Goal: Book appointment/travel/reservation

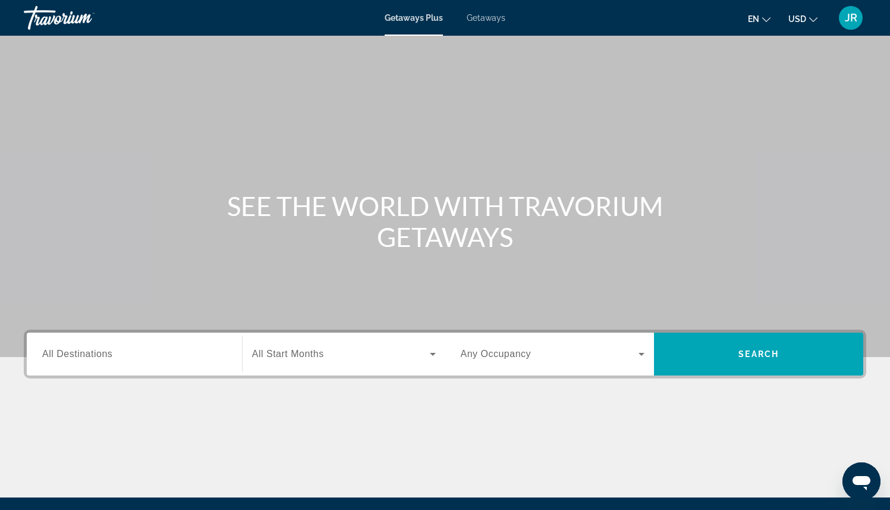
click at [162, 353] on input "Destination All Destinations" at bounding box center [134, 354] width 184 height 14
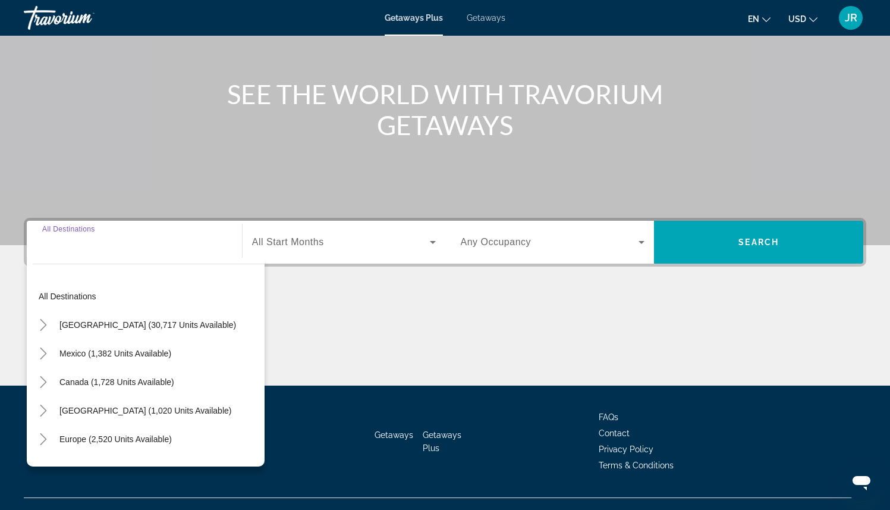
scroll to position [133, 0]
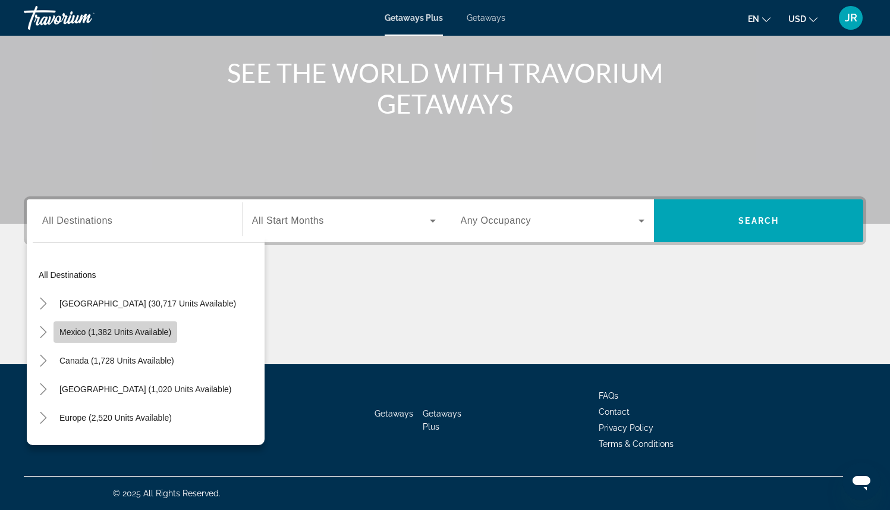
click at [165, 332] on span "Mexico (1,382 units available)" at bounding box center [115, 332] width 112 height 10
type input "**********"
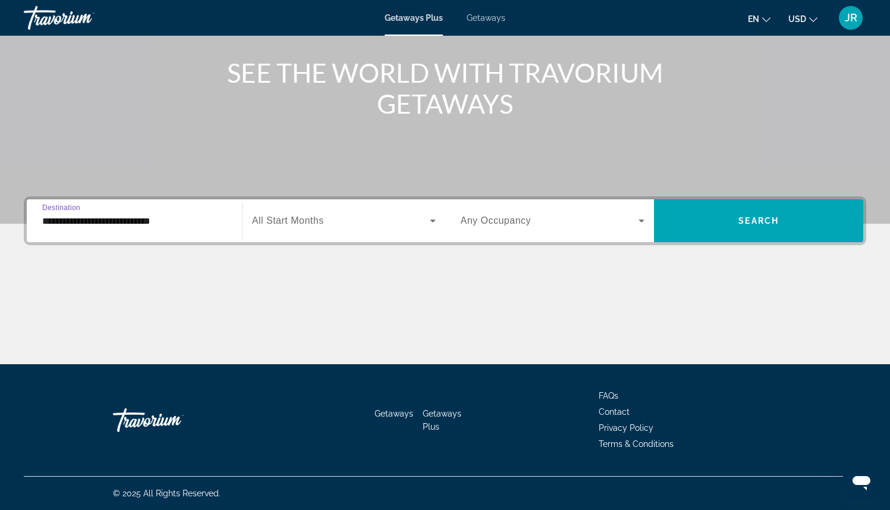
click at [327, 224] on span "Search widget" at bounding box center [341, 221] width 178 height 14
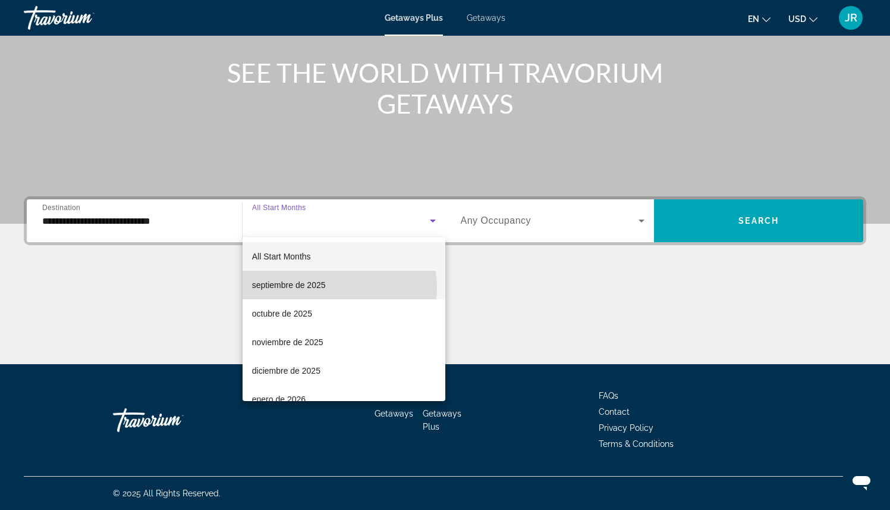
click at [310, 288] on span "septiembre de 2025" at bounding box center [289, 285] width 74 height 14
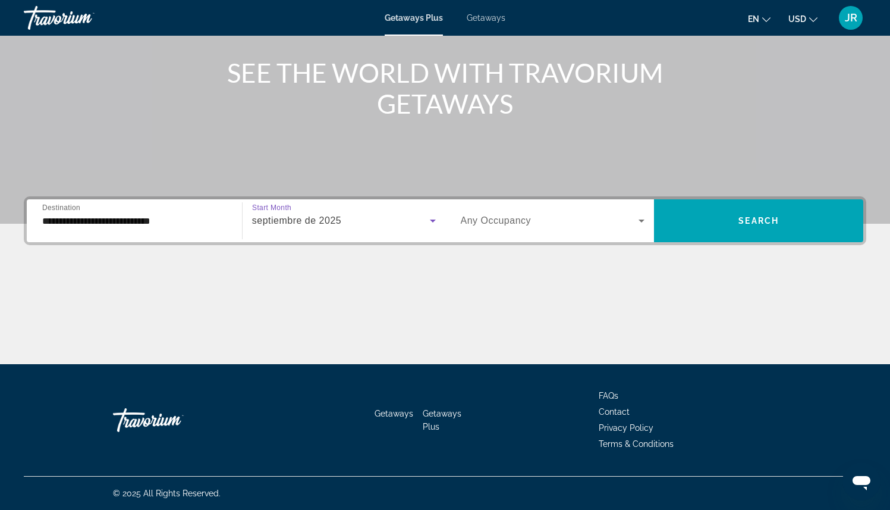
click at [508, 234] on div "Search widget" at bounding box center [553, 220] width 184 height 33
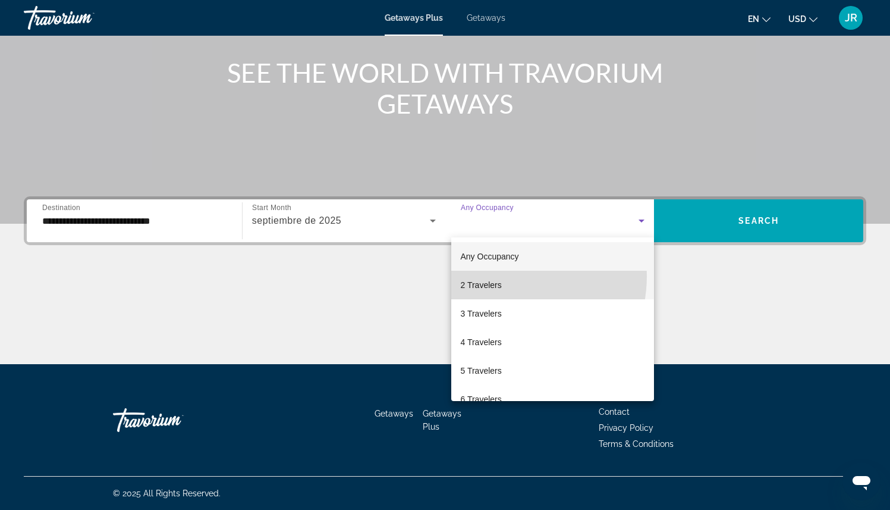
click at [502, 276] on mat-option "2 Travelers" at bounding box center [552, 285] width 203 height 29
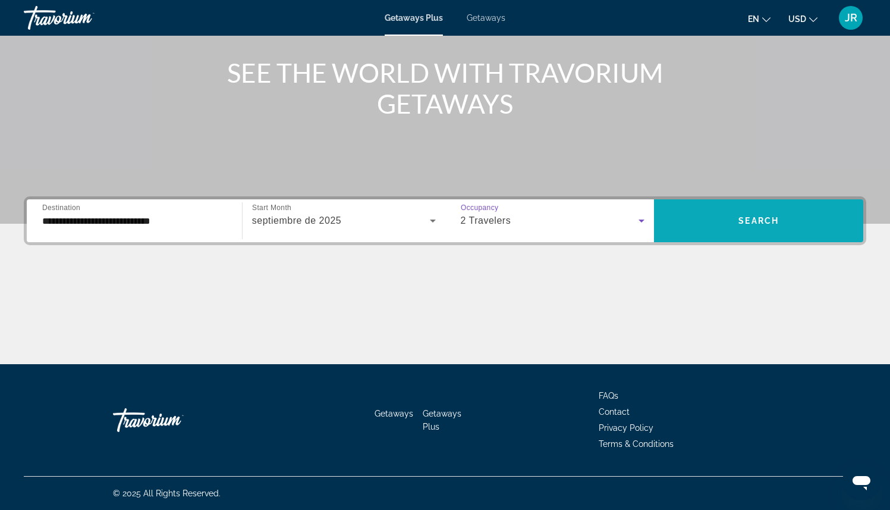
click at [730, 224] on span "Search widget" at bounding box center [758, 220] width 209 height 29
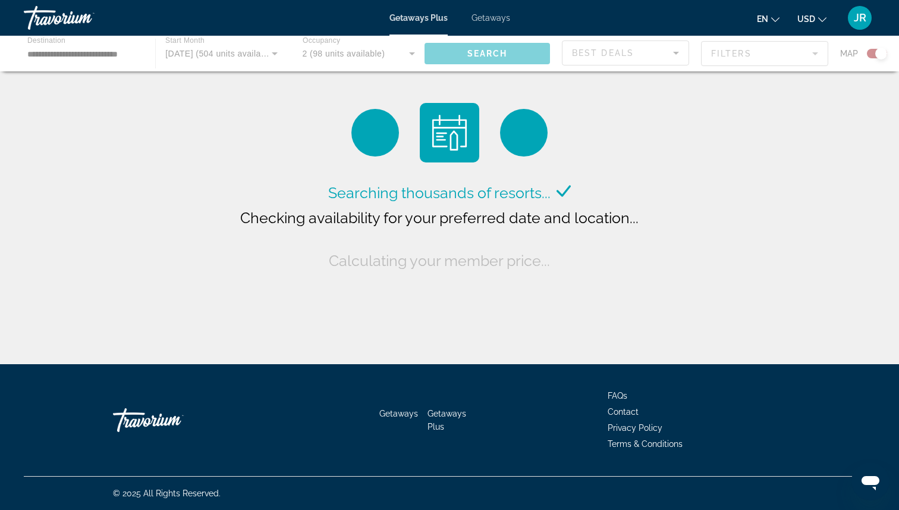
click at [761, 29] on div "en English Español Français Italiano Português русский USD USD ($) MXN (Mex$) C…" at bounding box center [699, 17] width 354 height 25
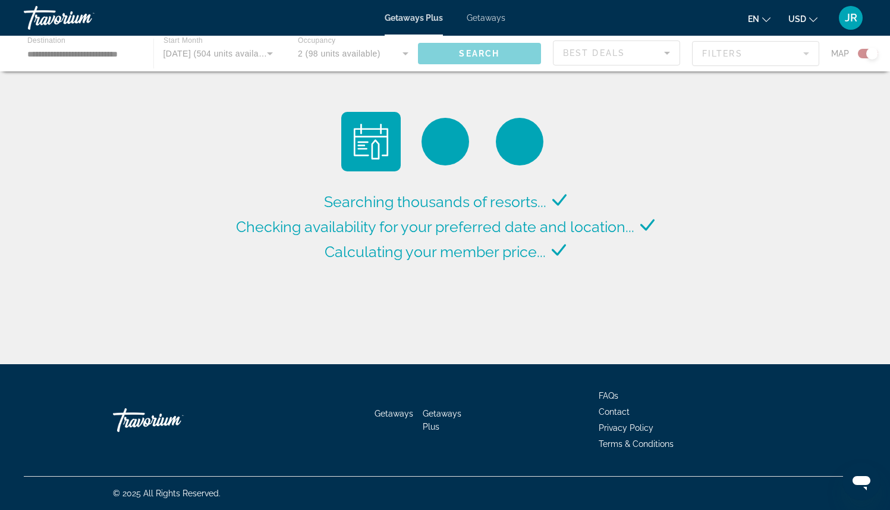
click at [771, 19] on icon "Change language" at bounding box center [767, 19] width 8 height 8
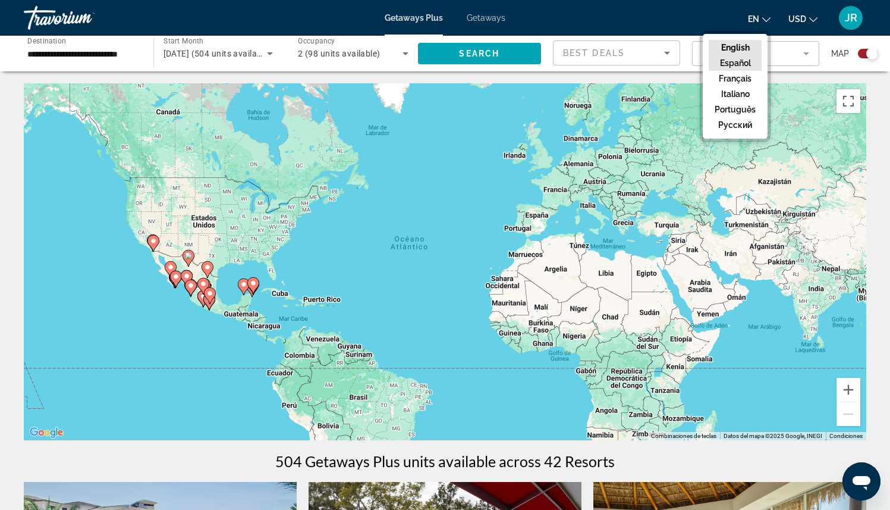
click at [737, 65] on button "Español" at bounding box center [735, 62] width 53 height 15
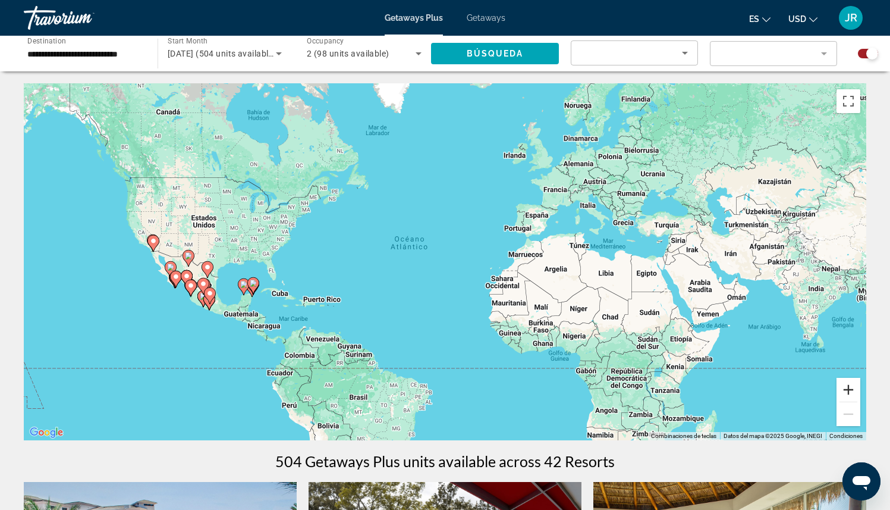
click at [843, 387] on button "Acercar" at bounding box center [849, 390] width 24 height 24
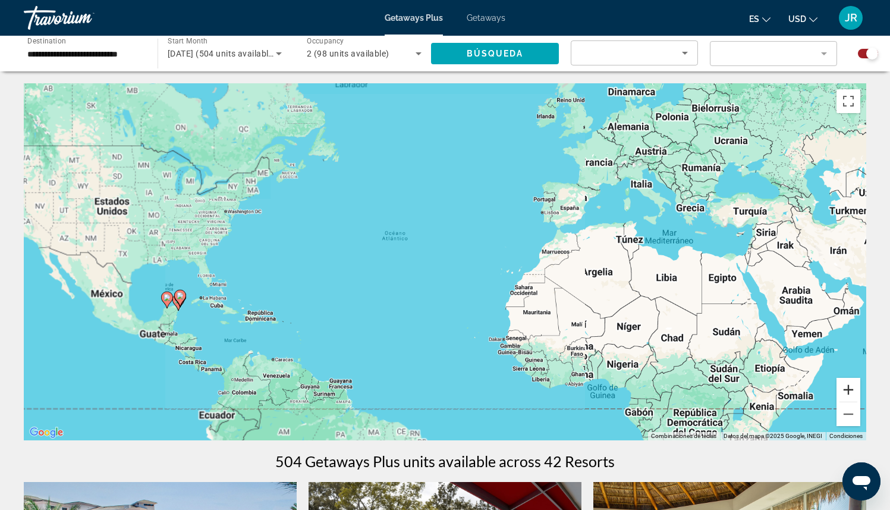
click at [843, 387] on button "Acercar" at bounding box center [849, 390] width 24 height 24
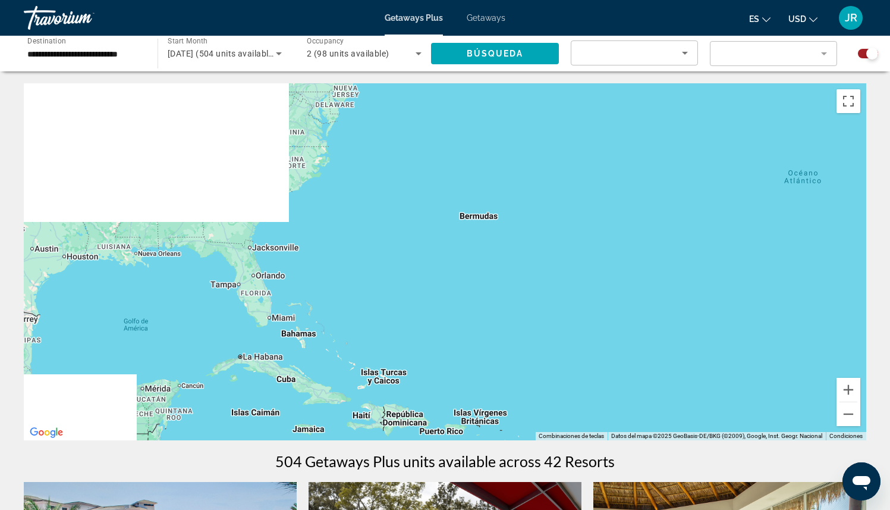
drag, startPoint x: 185, startPoint y: 274, endPoint x: 690, endPoint y: 266, distance: 505.1
click at [690, 265] on div "Main content" at bounding box center [445, 261] width 843 height 357
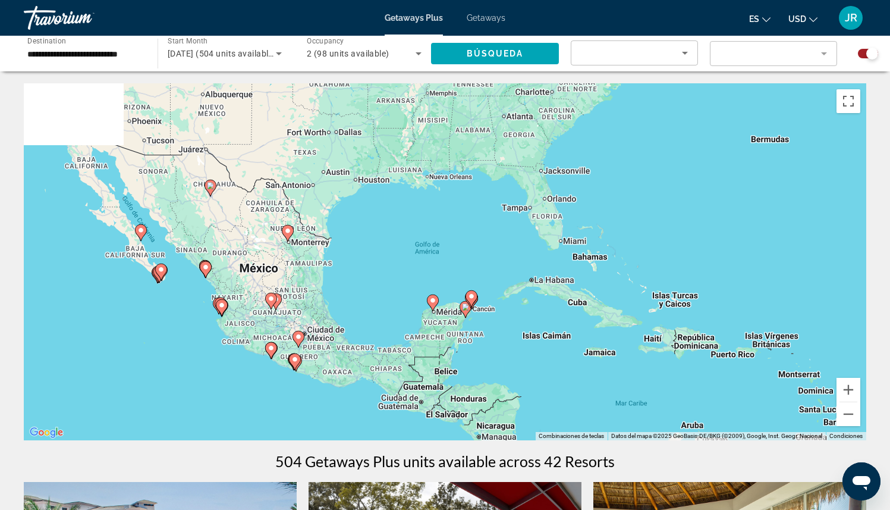
drag, startPoint x: 488, startPoint y: 268, endPoint x: 771, endPoint y: 195, distance: 291.7
click at [771, 195] on div "Para activar la función de arrastrar con el teclado, presiona Alt + Intro. Una …" at bounding box center [445, 261] width 843 height 357
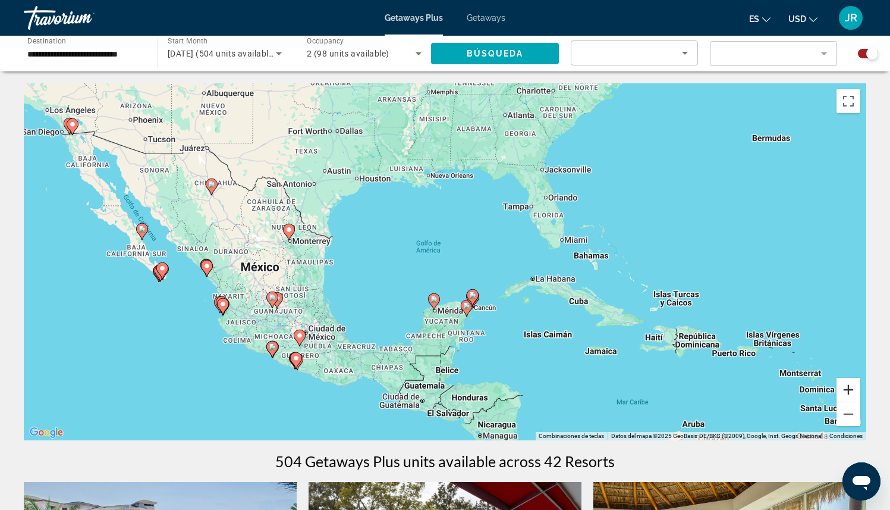
click at [848, 395] on button "Acercar" at bounding box center [849, 390] width 24 height 24
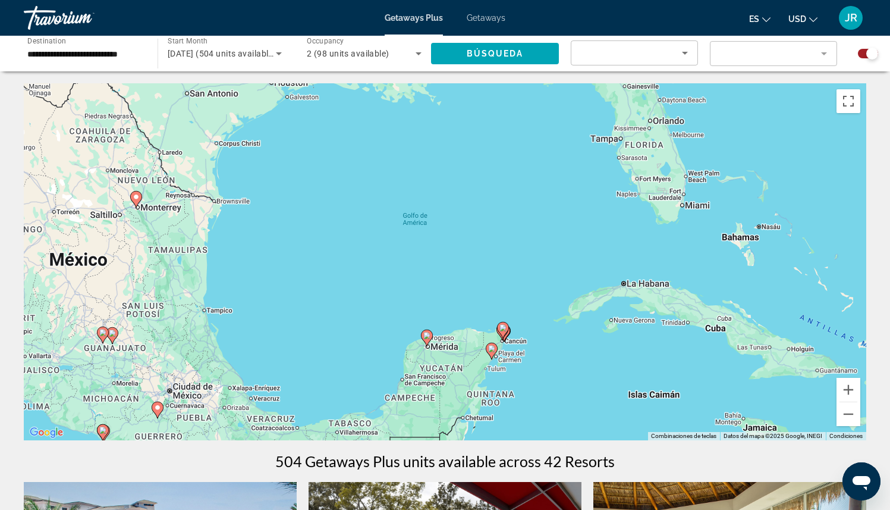
drag, startPoint x: 657, startPoint y: 340, endPoint x: 663, endPoint y: 262, distance: 78.7
click at [663, 262] on div "Para activar la función de arrastrar con el teclado, presiona Alt + Intro. Una …" at bounding box center [445, 261] width 843 height 357
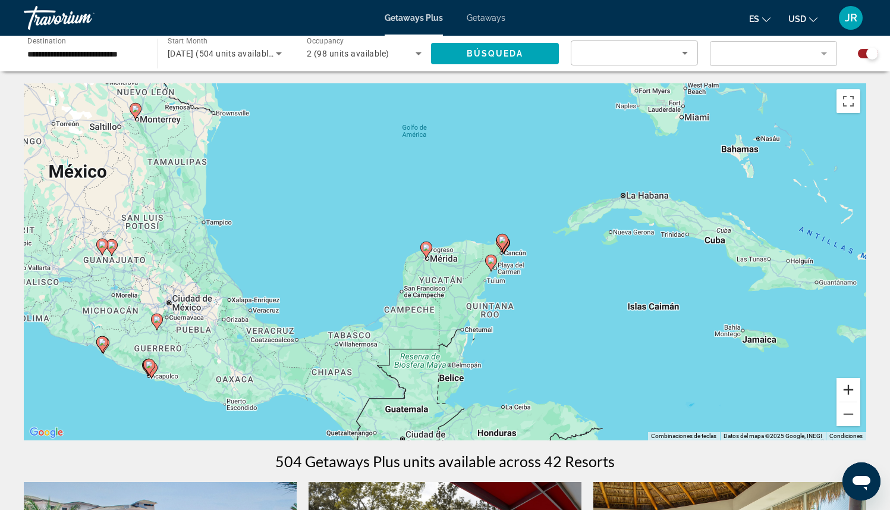
click at [845, 388] on button "Acercar" at bounding box center [849, 390] width 24 height 24
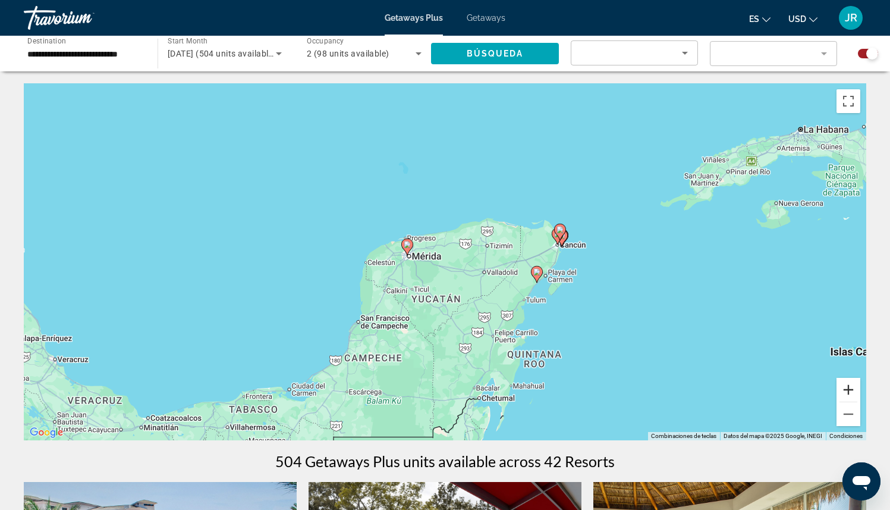
click at [845, 388] on button "Acercar" at bounding box center [849, 390] width 24 height 24
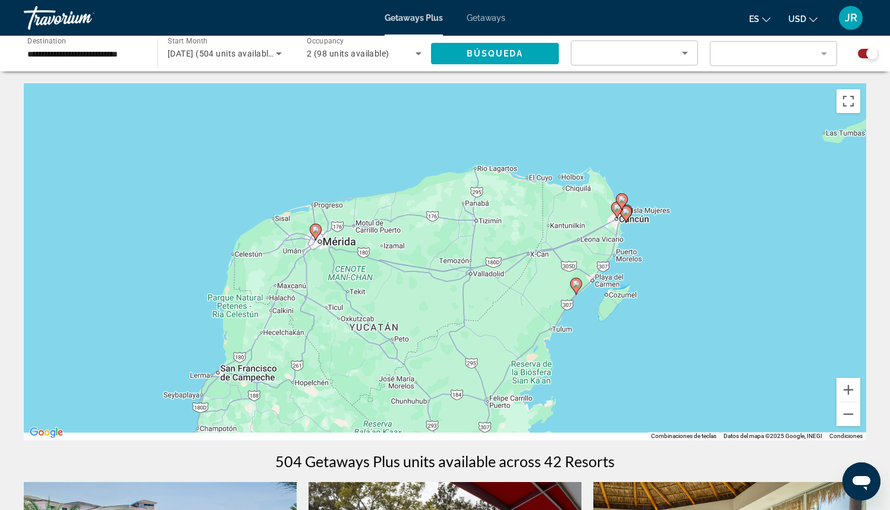
drag, startPoint x: 733, startPoint y: 303, endPoint x: 669, endPoint y: 290, distance: 65.4
click at [669, 291] on div "Para activar la función de arrastrar con el teclado, presiona Alt + Intro. Una …" at bounding box center [445, 261] width 843 height 357
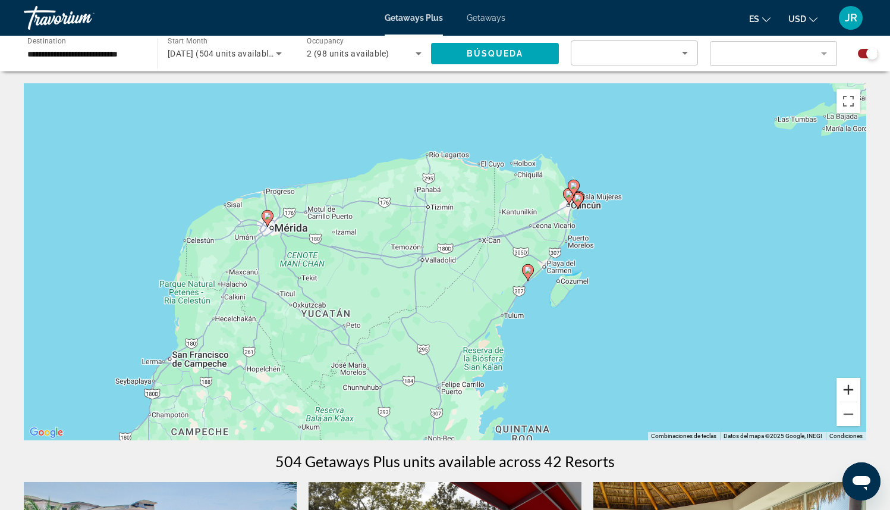
click at [843, 391] on button "Acercar" at bounding box center [849, 390] width 24 height 24
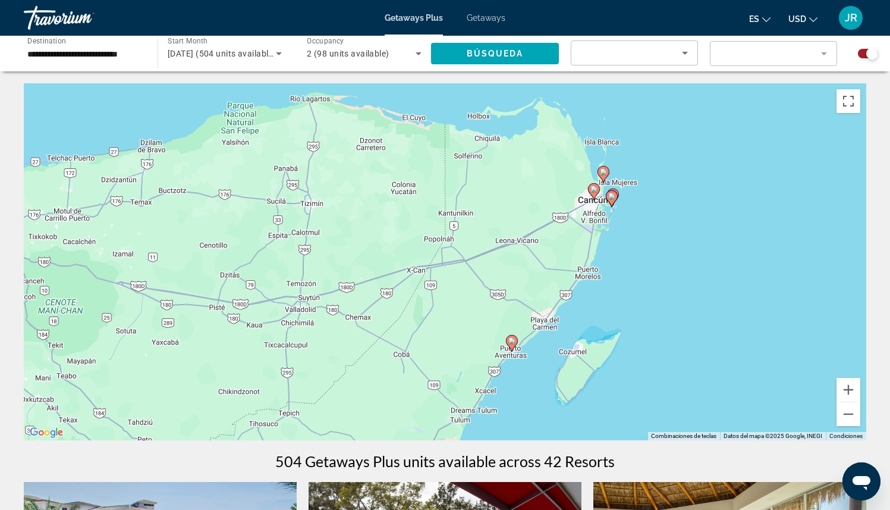
drag, startPoint x: 714, startPoint y: 308, endPoint x: 612, endPoint y: 359, distance: 113.8
click at [612, 359] on div "Para activar la función de arrastrar con el teclado, presiona Alt + Intro. Una …" at bounding box center [445, 261] width 843 height 357
click at [848, 389] on button "Acercar" at bounding box center [849, 390] width 24 height 24
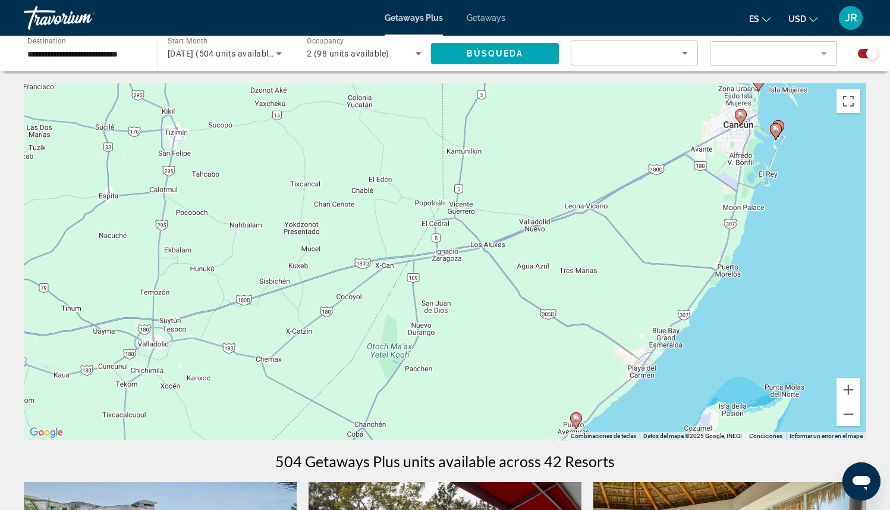
drag, startPoint x: 772, startPoint y: 269, endPoint x: 758, endPoint y: 113, distance: 157.1
click at [758, 113] on div "Para activar la función de arrastrar con el teclado, presiona Alt + Intro. Una …" at bounding box center [445, 261] width 843 height 357
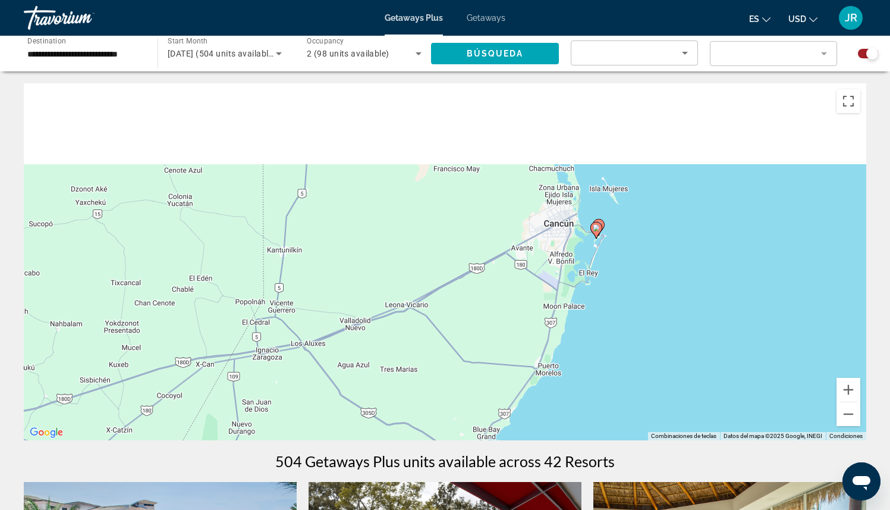
drag, startPoint x: 682, startPoint y: 165, endPoint x: 486, endPoint y: 465, distance: 358.5
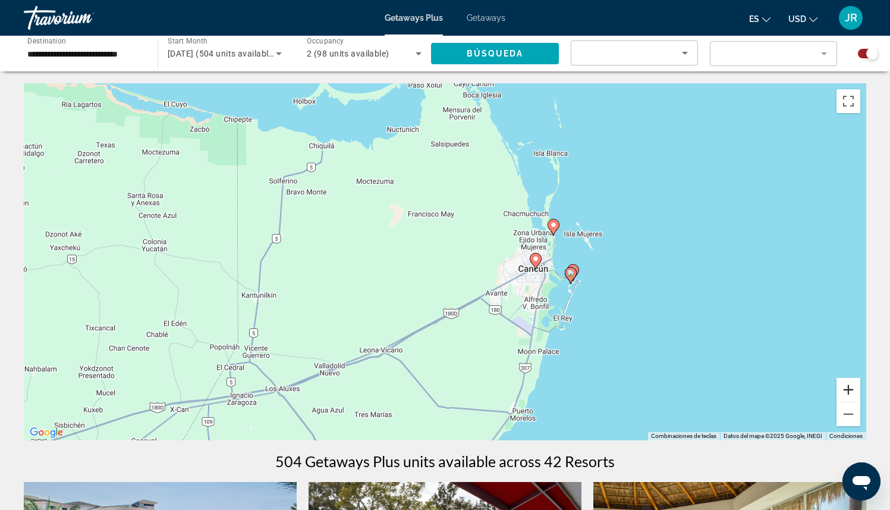
click at [856, 387] on button "Acercar" at bounding box center [849, 390] width 24 height 24
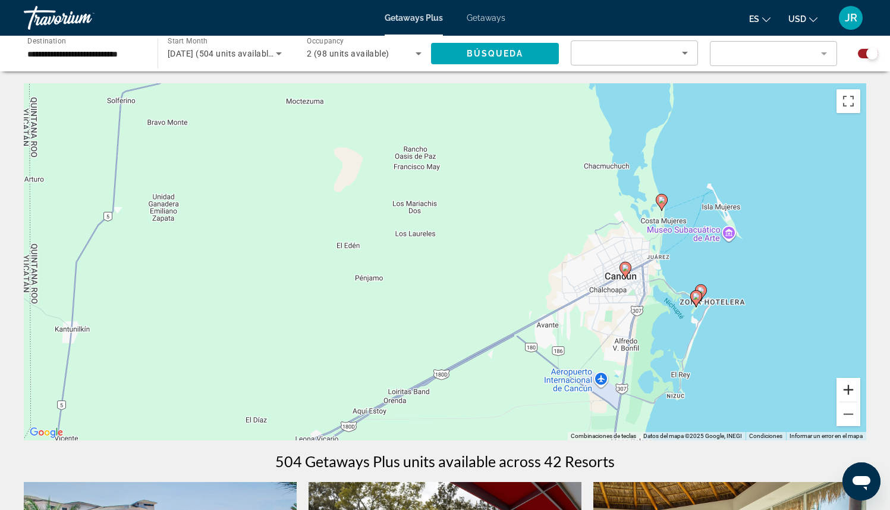
click at [856, 387] on button "Acercar" at bounding box center [849, 390] width 24 height 24
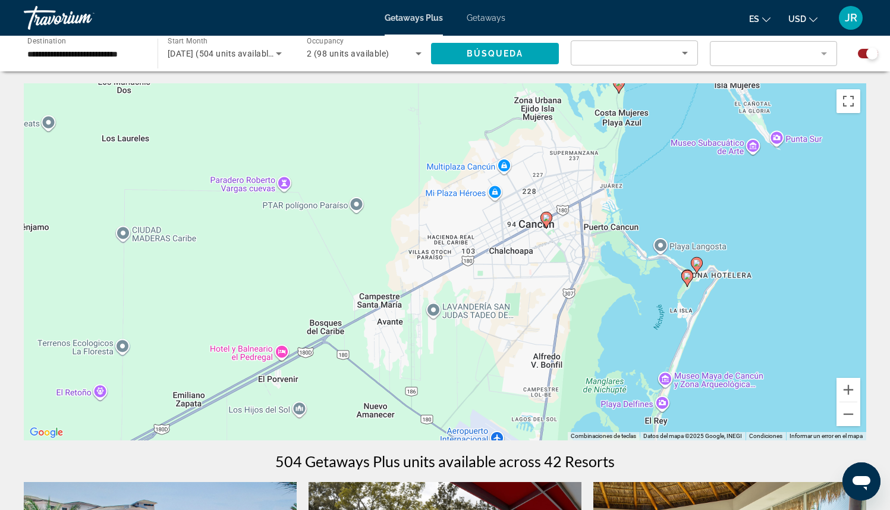
drag, startPoint x: 632, startPoint y: 332, endPoint x: 359, endPoint y: 265, distance: 281.6
click at [359, 265] on div "Para activar la función de arrastrar con el teclado, presiona Alt + Intro. Una …" at bounding box center [445, 261] width 843 height 357
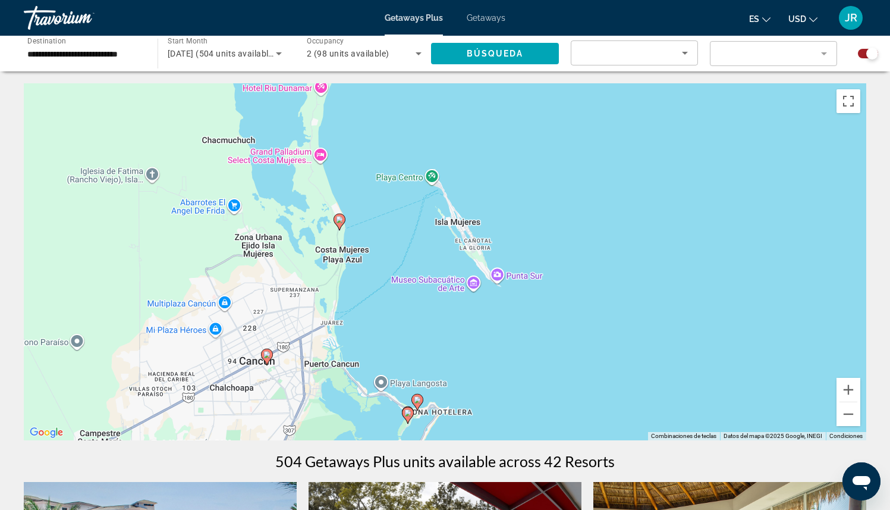
drag, startPoint x: 379, startPoint y: 122, endPoint x: 384, endPoint y: 312, distance: 189.8
click at [384, 312] on div "Para activar la función de arrastrar con el teclado, presiona Alt + Intro. Una …" at bounding box center [445, 261] width 843 height 357
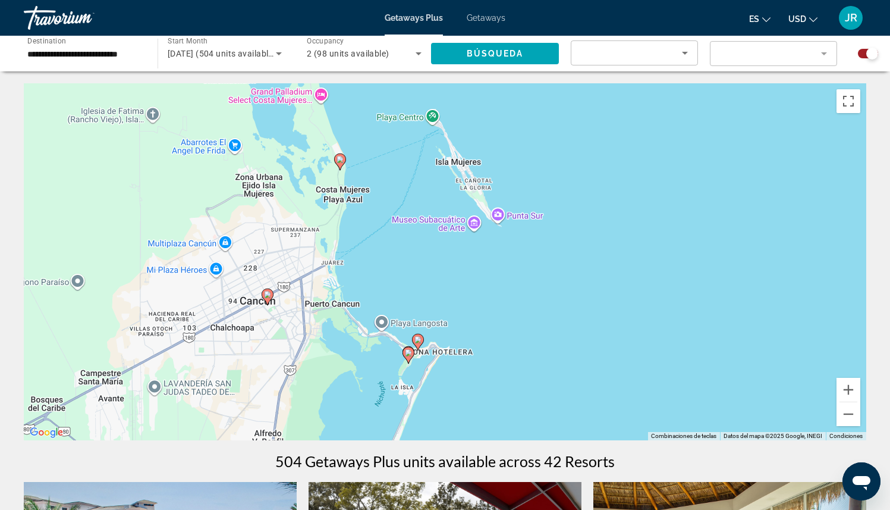
drag, startPoint x: 392, startPoint y: 328, endPoint x: 438, endPoint y: 0, distance: 331.5
click at [438, 0] on div "**********" at bounding box center [445, 255] width 890 height 510
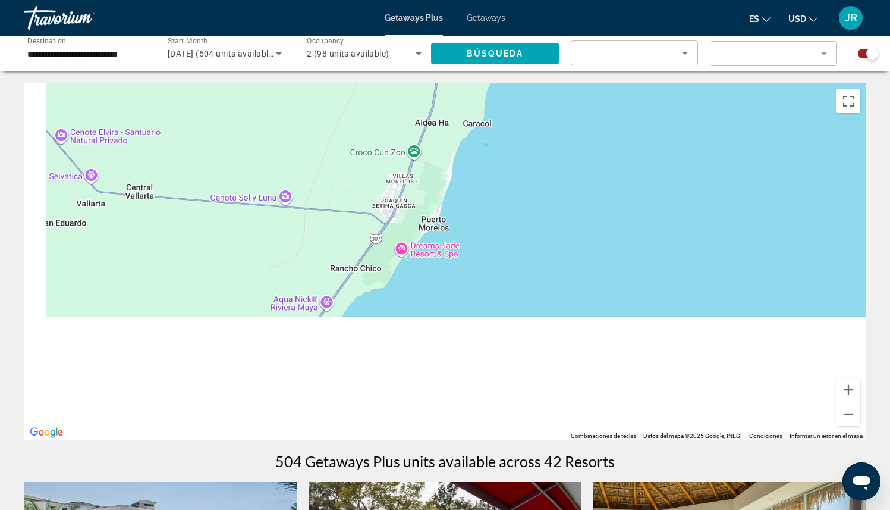
drag, startPoint x: 517, startPoint y: 250, endPoint x: 680, endPoint y: -51, distance: 342.5
click at [680, 0] on html "**********" at bounding box center [445, 255] width 890 height 510
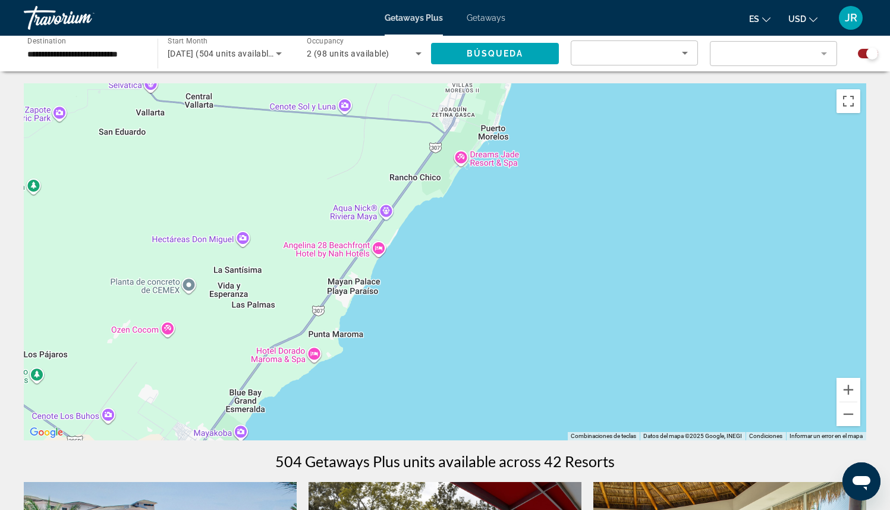
click at [604, 115] on div "Main content" at bounding box center [445, 261] width 843 height 357
click at [849, 416] on button "Alejar" at bounding box center [849, 414] width 24 height 24
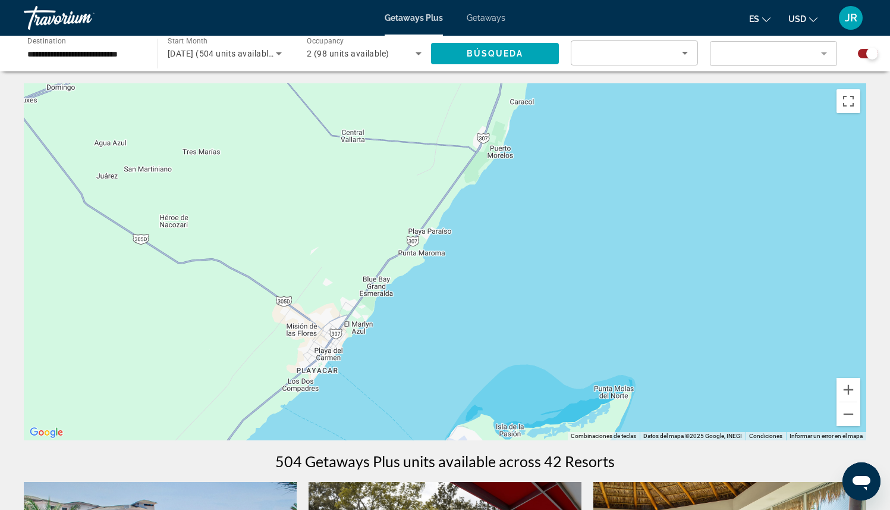
drag, startPoint x: 572, startPoint y: 319, endPoint x: 743, endPoint y: 106, distance: 273.3
click at [743, 106] on div "Para activar la función de arrastrar con el teclado, presiona Alt + Intro. Una …" at bounding box center [445, 261] width 843 height 357
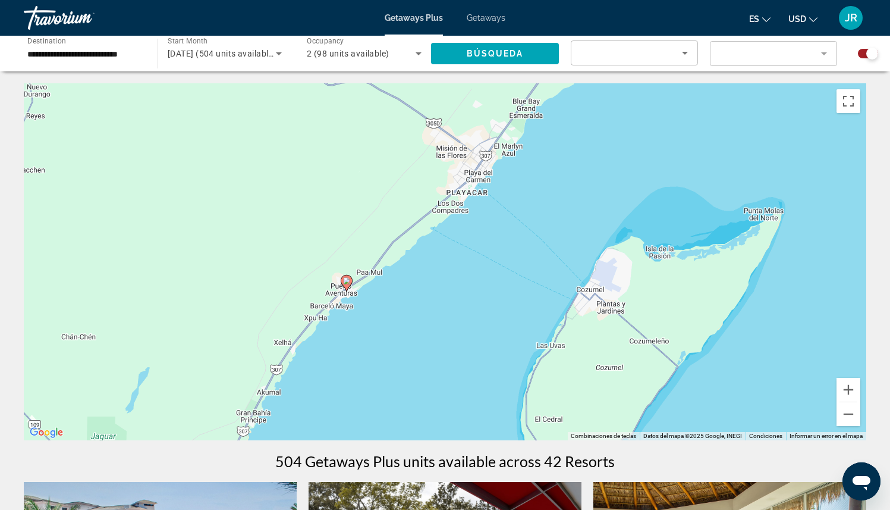
click at [587, 236] on div "Para activar la función de arrastrar con el teclado, presiona Alt + Intro. Una …" at bounding box center [445, 261] width 843 height 357
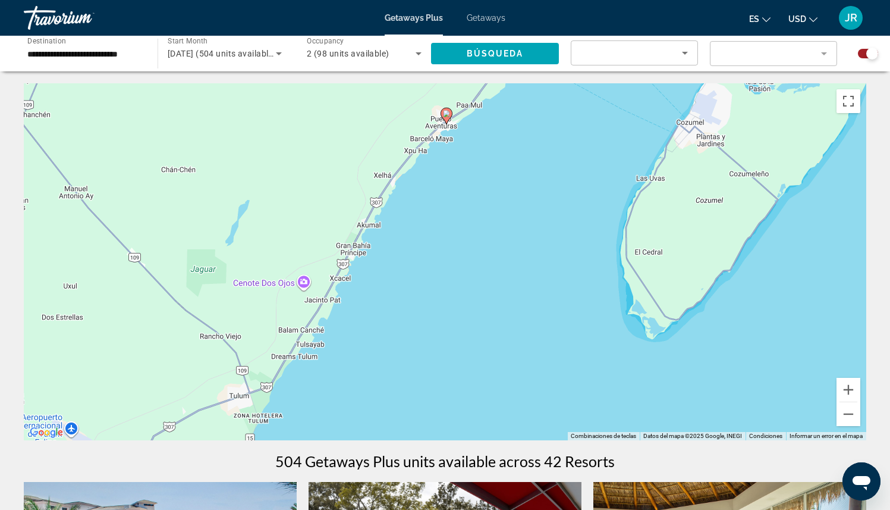
drag, startPoint x: 469, startPoint y: 310, endPoint x: 570, endPoint y: 141, distance: 197.4
click at [570, 141] on div "Para activar la función de arrastrar con el teclado, presiona Alt + Intro. Una …" at bounding box center [445, 261] width 843 height 357
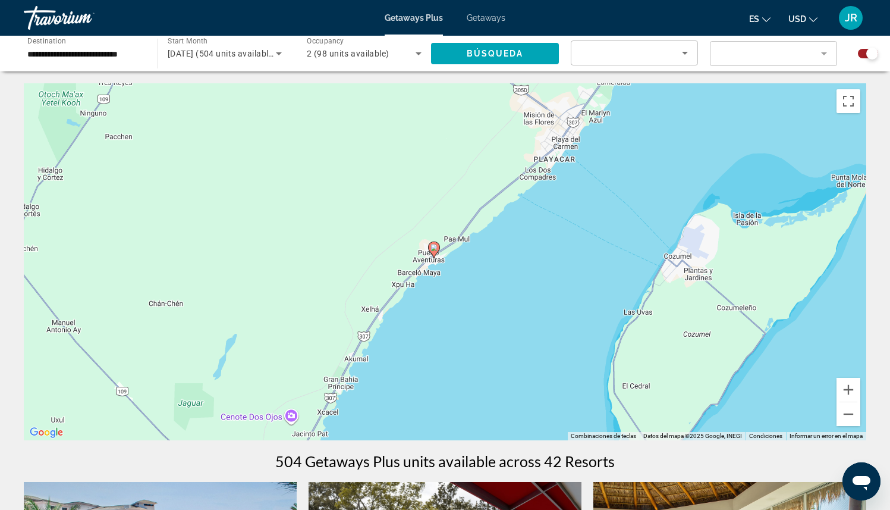
drag, startPoint x: 570, startPoint y: 141, endPoint x: 557, endPoint y: 275, distance: 134.5
click at [557, 275] on div "Para activar la función de arrastrar con el teclado, presiona Alt + Intro. Una …" at bounding box center [445, 261] width 843 height 357
click at [849, 418] on button "Alejar" at bounding box center [849, 414] width 24 height 24
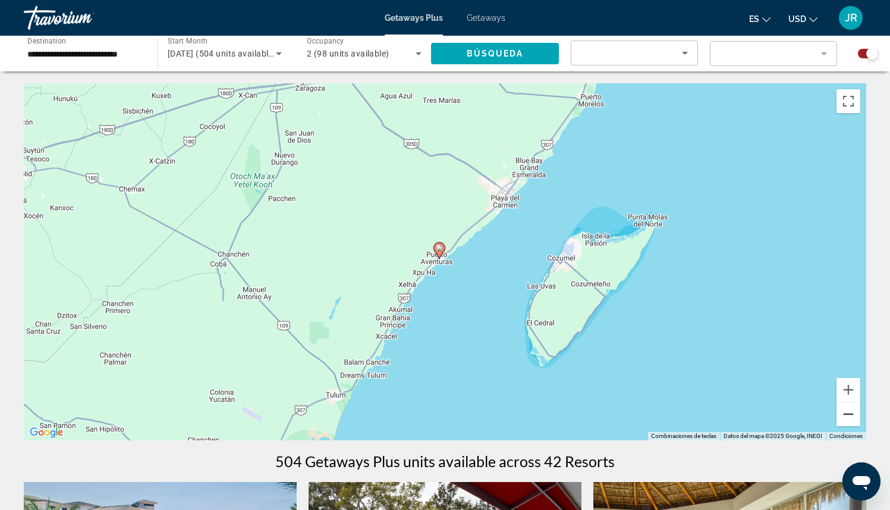
click at [849, 418] on button "Alejar" at bounding box center [849, 414] width 24 height 24
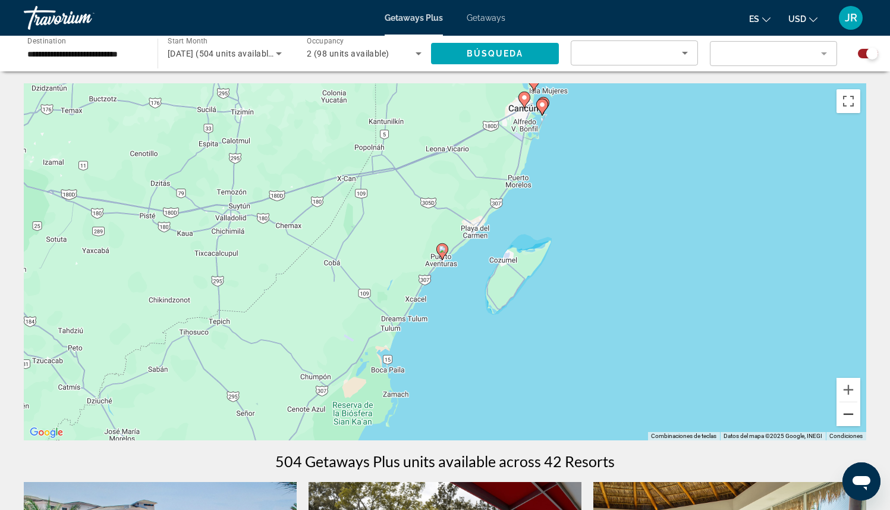
click at [849, 418] on button "Alejar" at bounding box center [849, 414] width 24 height 24
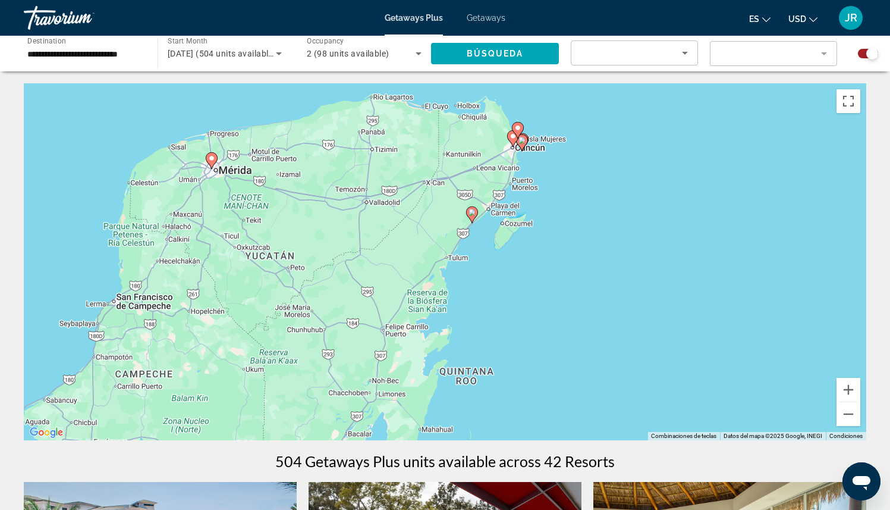
drag, startPoint x: 652, startPoint y: 348, endPoint x: 671, endPoint y: 315, distance: 37.6
click at [671, 315] on div "Para activar la función de arrastrar con el teclado, presiona Alt + Intro. Una …" at bounding box center [445, 261] width 843 height 357
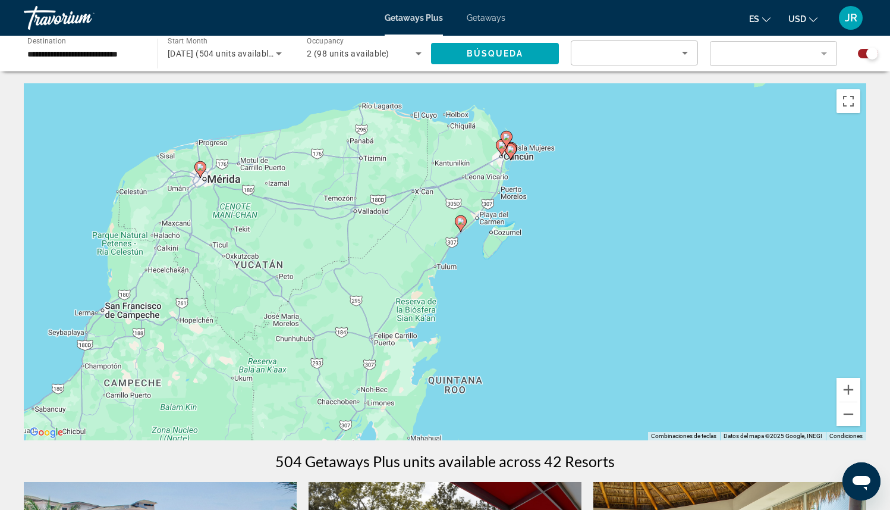
click at [93, 51] on input "**********" at bounding box center [84, 54] width 115 height 14
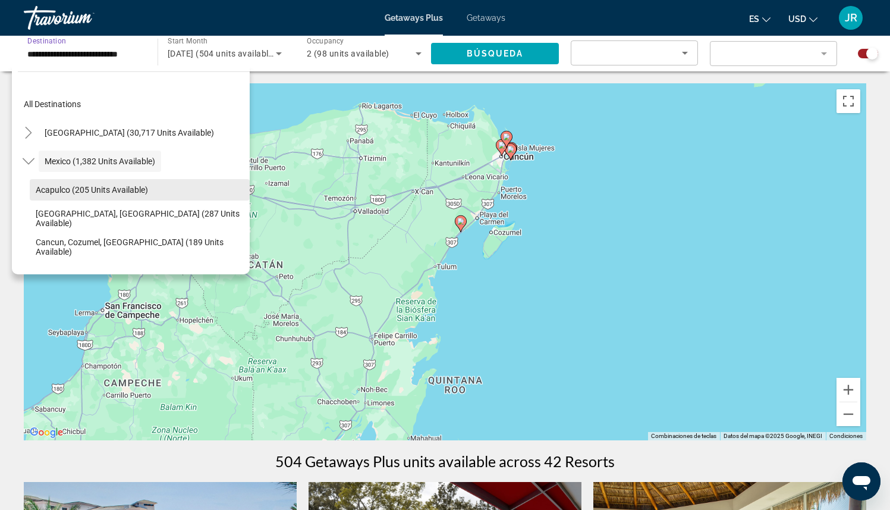
scroll to position [4, 0]
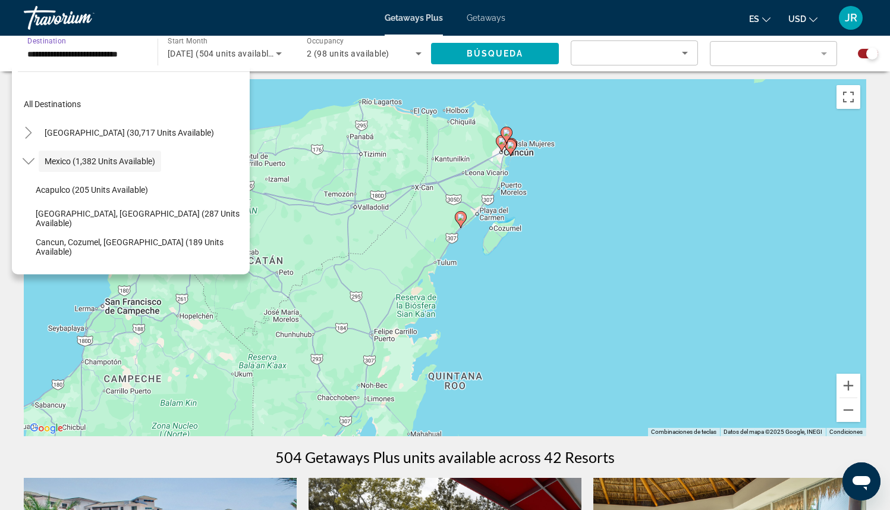
click at [109, 50] on input "**********" at bounding box center [84, 54] width 115 height 14
click at [147, 54] on div "**********" at bounding box center [85, 54] width 134 height 34
drag, startPoint x: 147, startPoint y: 49, endPoint x: 0, endPoint y: 51, distance: 146.9
click at [0, 51] on div "**********" at bounding box center [445, 54] width 890 height 36
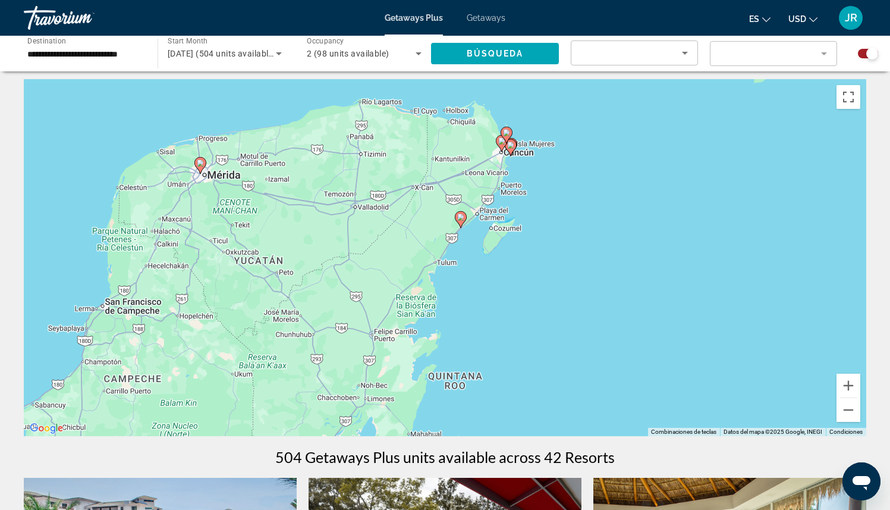
scroll to position [0, 0]
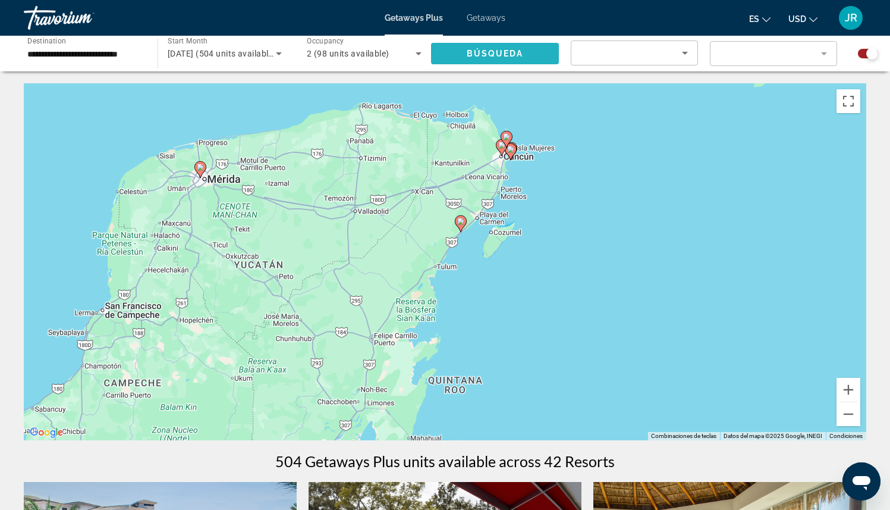
click at [523, 55] on span "Búsqueda" at bounding box center [495, 54] width 57 height 10
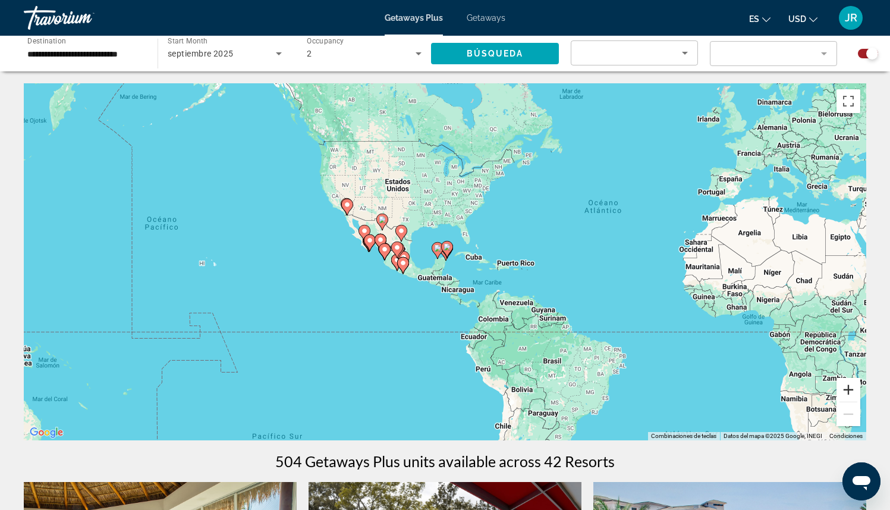
click at [845, 390] on button "Acercar" at bounding box center [849, 390] width 24 height 24
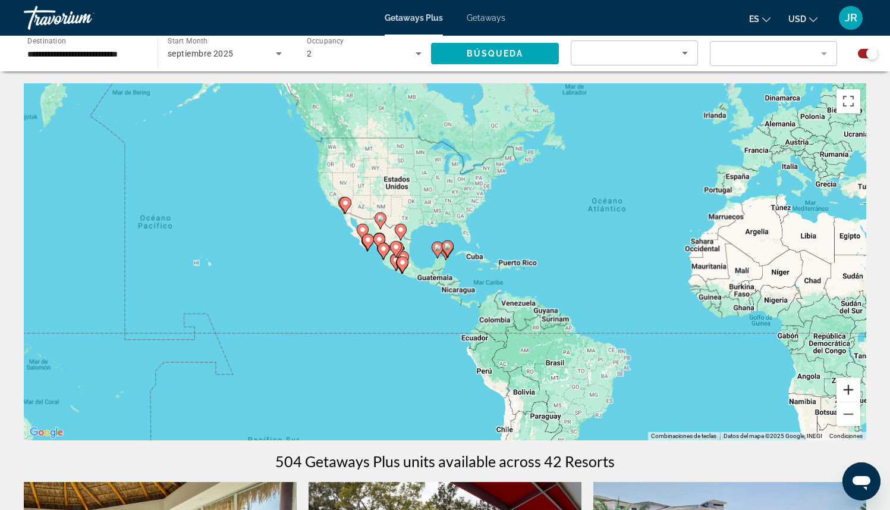
click at [845, 390] on button "Acercar" at bounding box center [849, 390] width 24 height 24
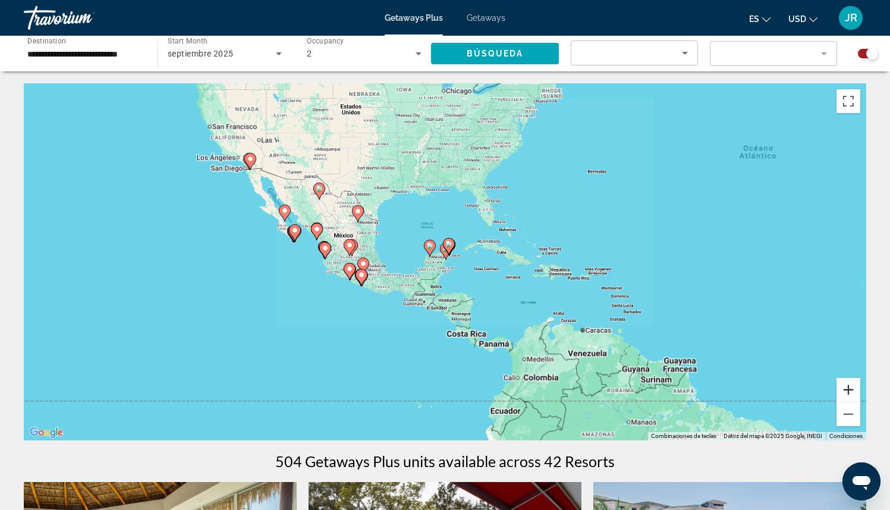
click at [845, 390] on button "Acercar" at bounding box center [849, 390] width 24 height 24
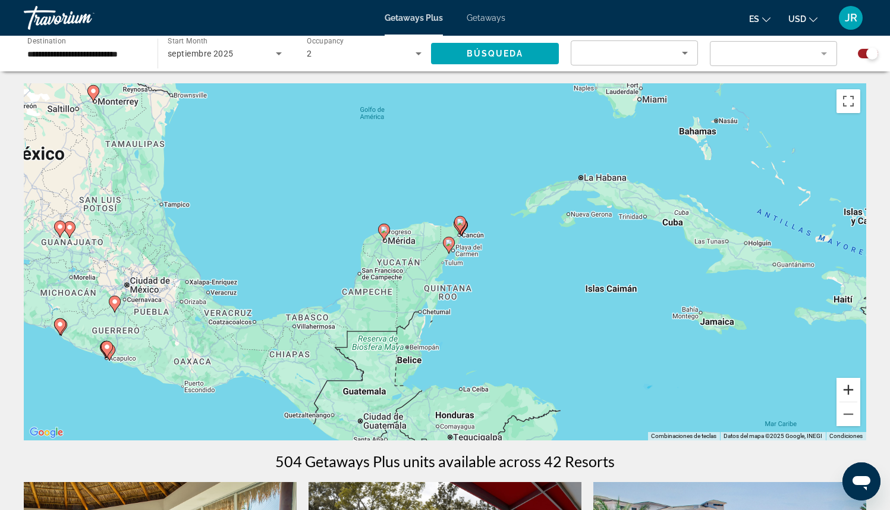
click at [852, 381] on button "Acercar" at bounding box center [849, 390] width 24 height 24
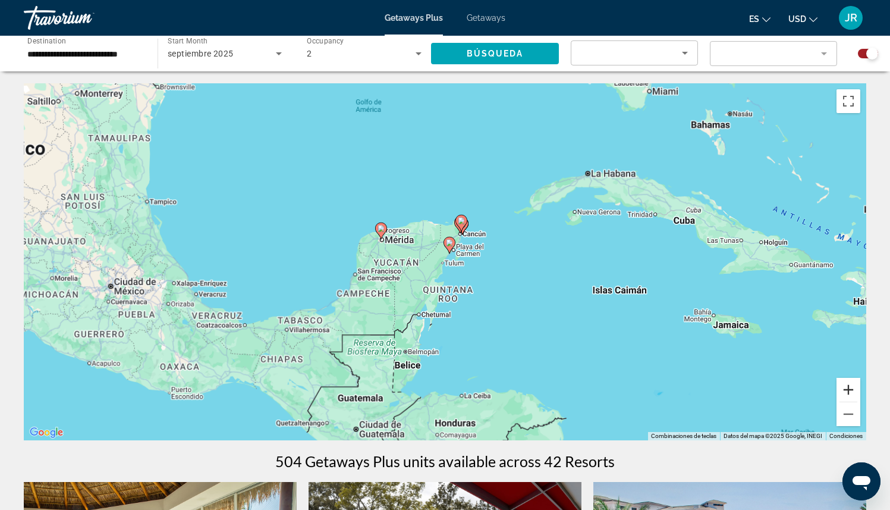
click at [852, 381] on button "Acercar" at bounding box center [849, 390] width 24 height 24
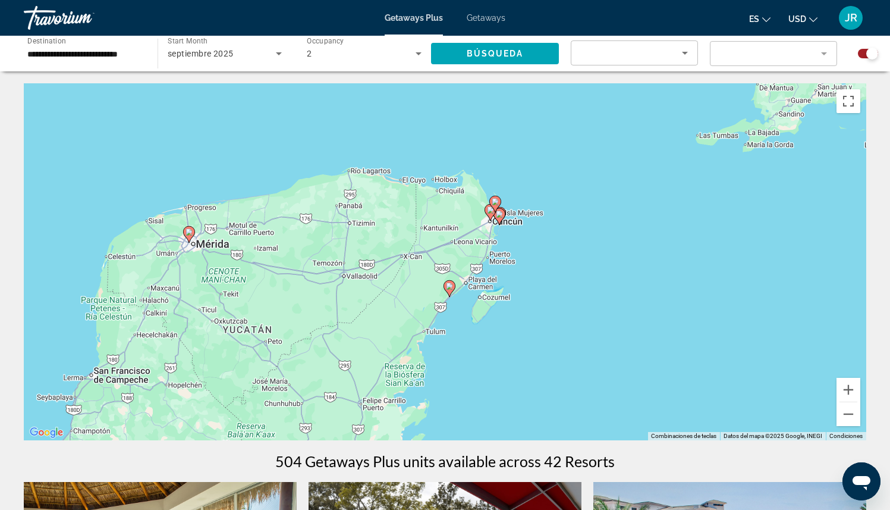
drag, startPoint x: 661, startPoint y: 215, endPoint x: 649, endPoint y: 289, distance: 74.7
click at [649, 289] on div "Para activar la función de arrastrar con el teclado, presiona Alt + Intro. Una …" at bounding box center [445, 261] width 843 height 357
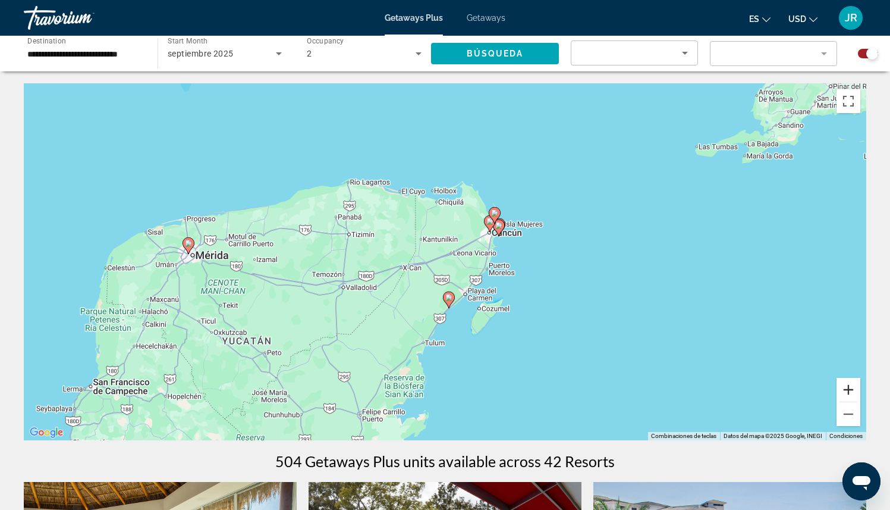
click at [843, 388] on button "Acercar" at bounding box center [849, 390] width 24 height 24
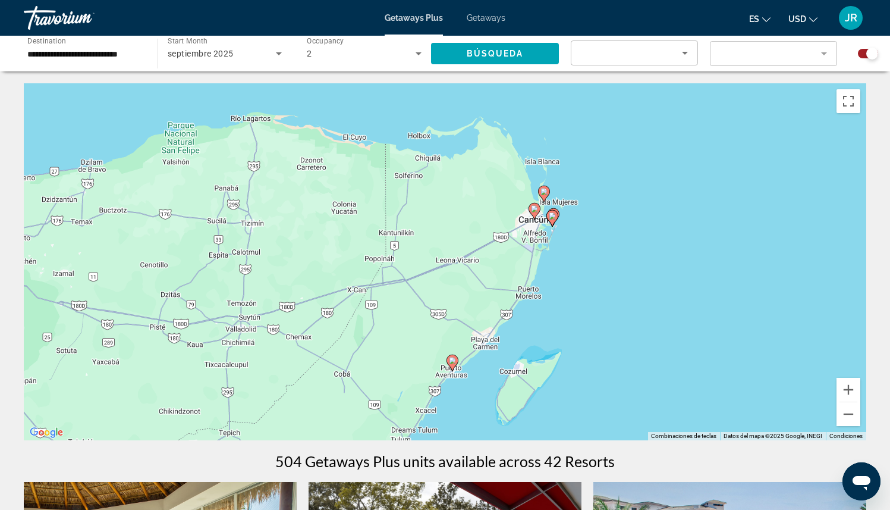
drag, startPoint x: 675, startPoint y: 252, endPoint x: 675, endPoint y: 269, distance: 17.2
click at [675, 269] on div "Para activar la función de arrastrar con el teclado, presiona Alt + Intro. Una …" at bounding box center [445, 261] width 843 height 357
click at [849, 390] on button "Acercar" at bounding box center [849, 390] width 24 height 24
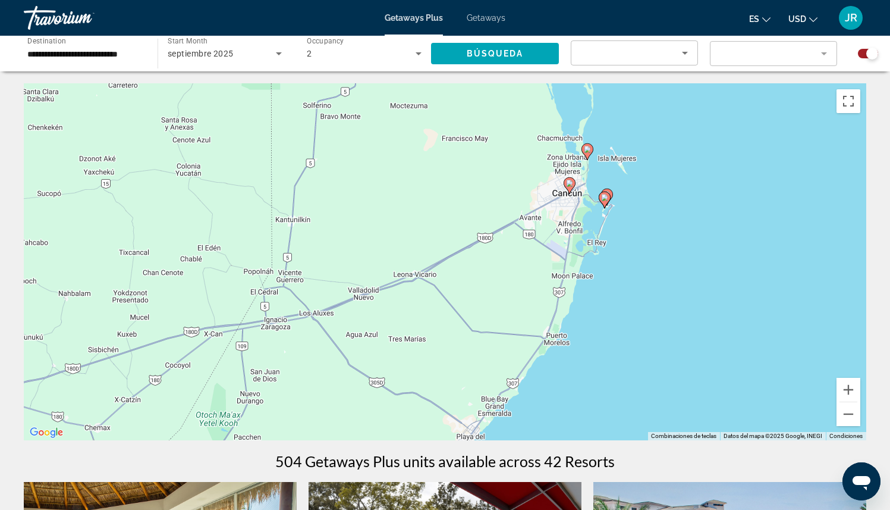
drag, startPoint x: 719, startPoint y: 291, endPoint x: 664, endPoint y: 325, distance: 64.4
click at [664, 325] on div "Para activar la función de arrastrar con el teclado, presiona Alt + Intro. Una …" at bounding box center [445, 261] width 843 height 357
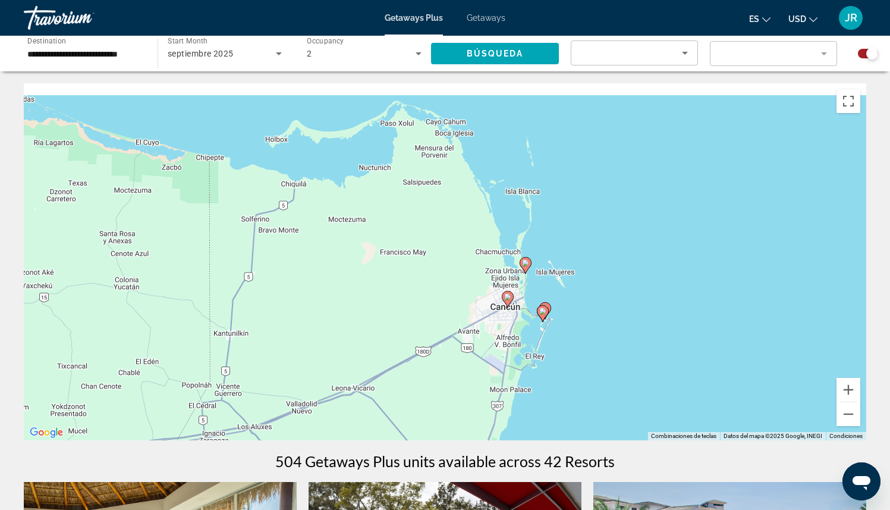
drag, startPoint x: 626, startPoint y: 194, endPoint x: 560, endPoint y: 287, distance: 113.4
click at [560, 287] on div "Para activar la función de arrastrar con el teclado, presiona Alt + Intro. Una …" at bounding box center [445, 261] width 843 height 357
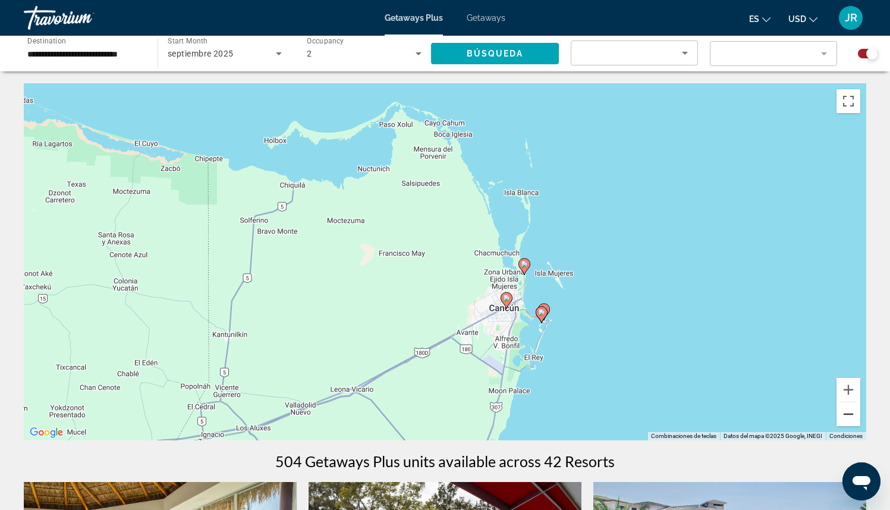
click at [853, 419] on button "Alejar" at bounding box center [849, 414] width 24 height 24
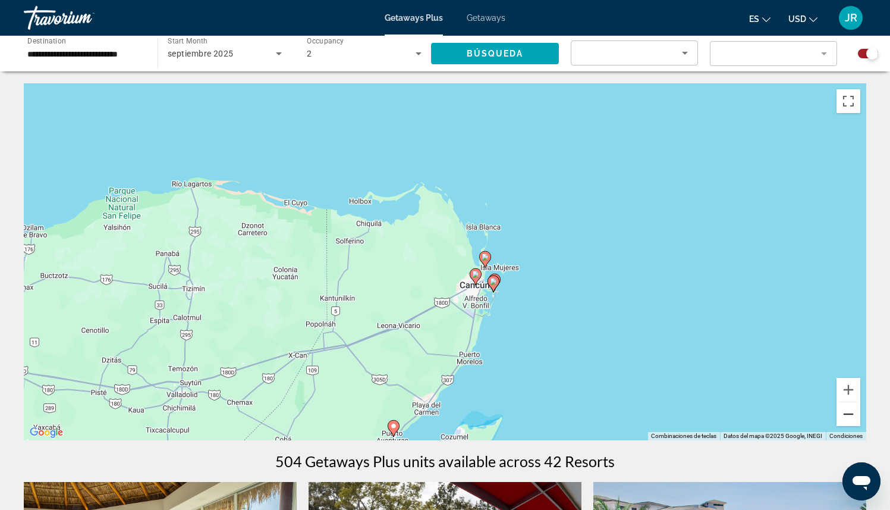
click at [853, 419] on button "Alejar" at bounding box center [849, 414] width 24 height 24
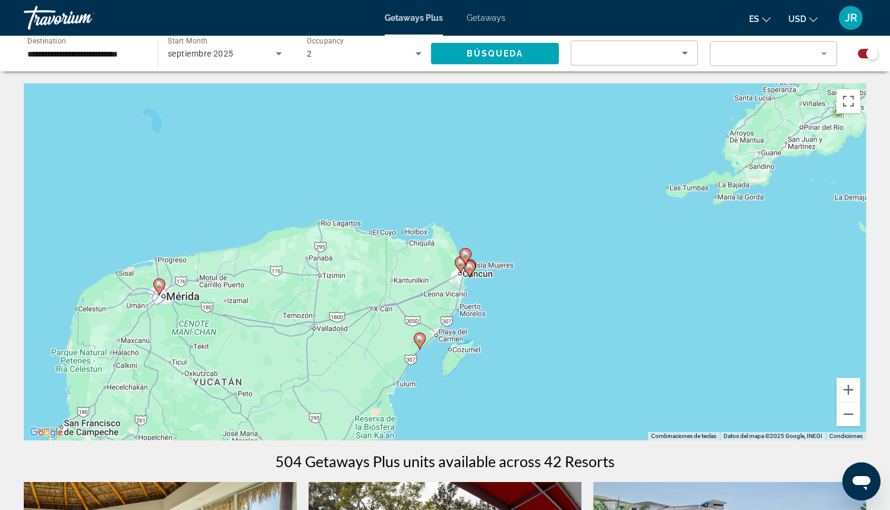
click at [90, 48] on input "**********" at bounding box center [84, 54] width 115 height 14
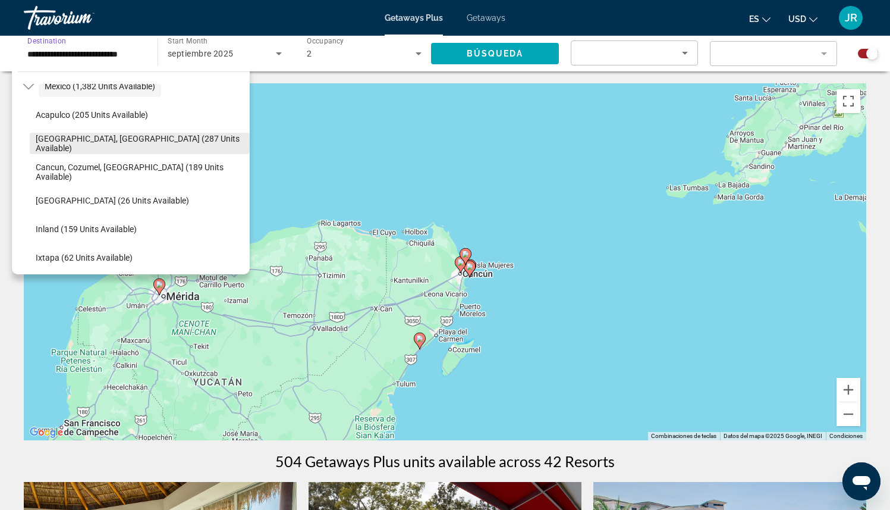
scroll to position [52, 0]
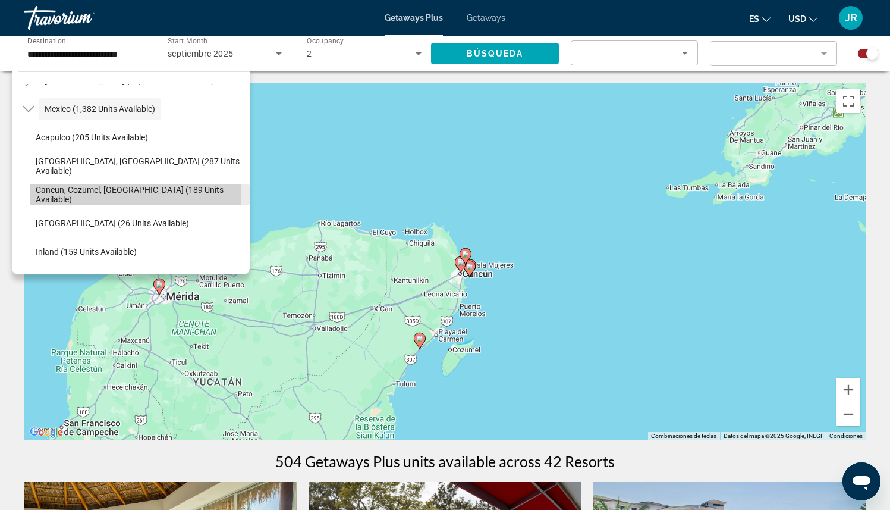
click at [117, 193] on span "Cancun, Cozumel, [GEOGRAPHIC_DATA] (189 units available)" at bounding box center [140, 194] width 208 height 19
type input "**********"
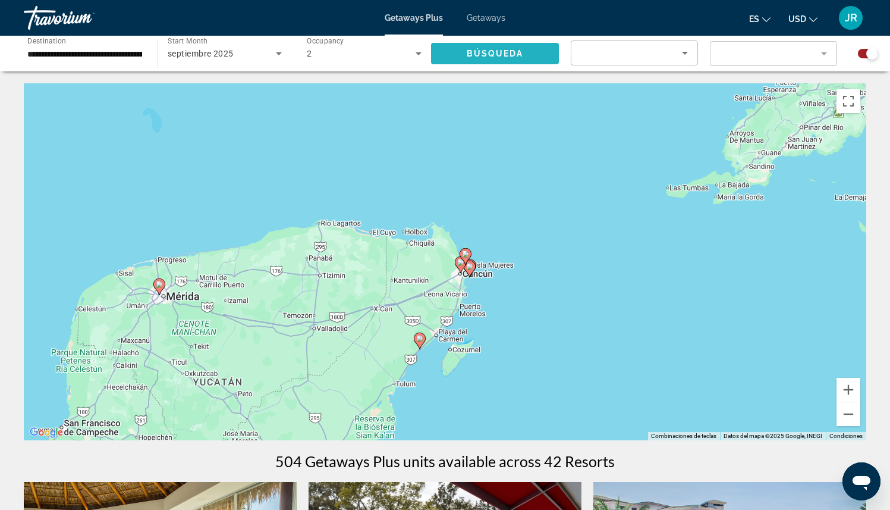
click at [474, 53] on span "Búsqueda" at bounding box center [495, 54] width 57 height 10
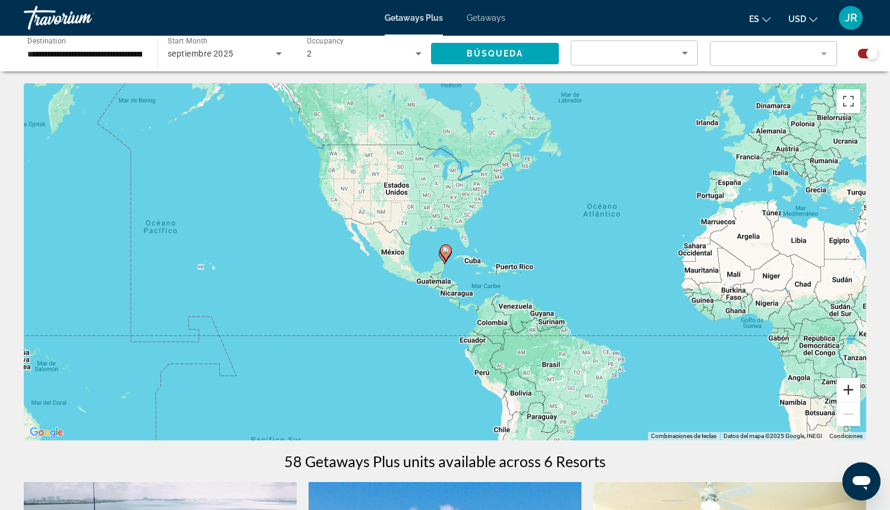
click at [852, 388] on button "Acercar" at bounding box center [849, 390] width 24 height 24
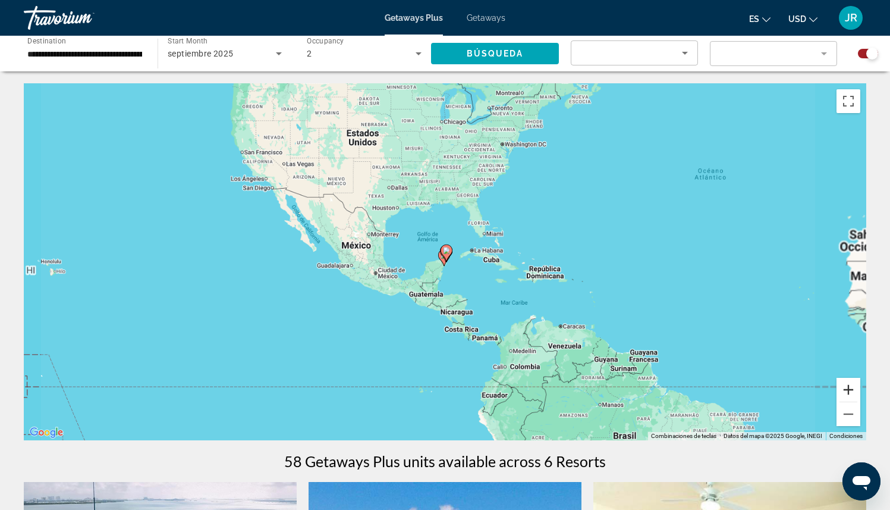
click at [852, 388] on button "Acercar" at bounding box center [849, 390] width 24 height 24
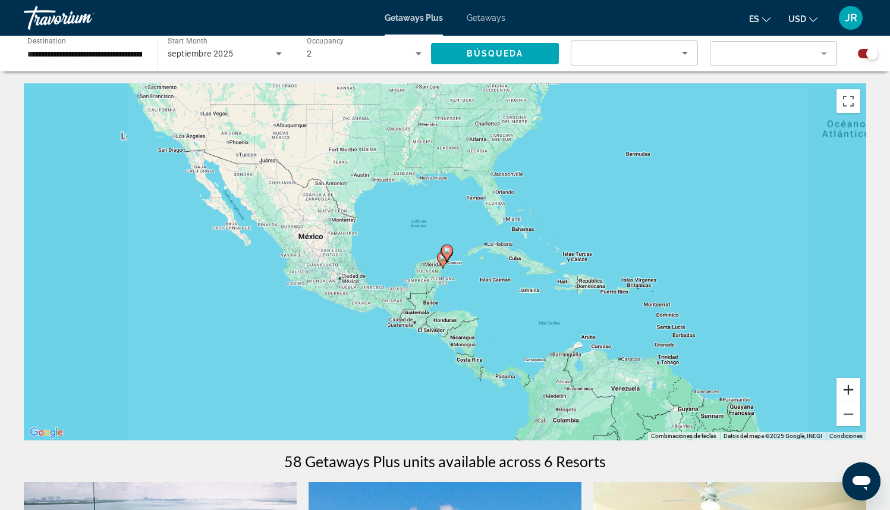
click at [852, 388] on button "Acercar" at bounding box center [849, 390] width 24 height 24
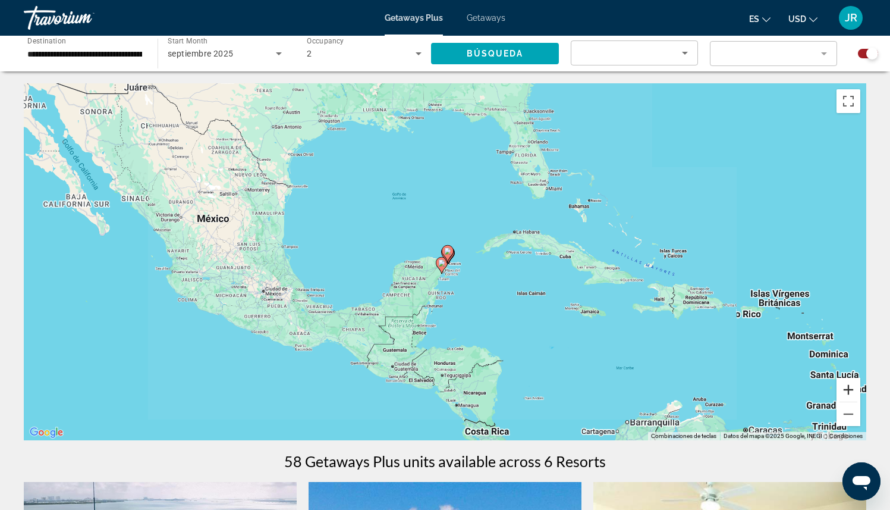
click at [852, 388] on button "Acercar" at bounding box center [849, 390] width 24 height 24
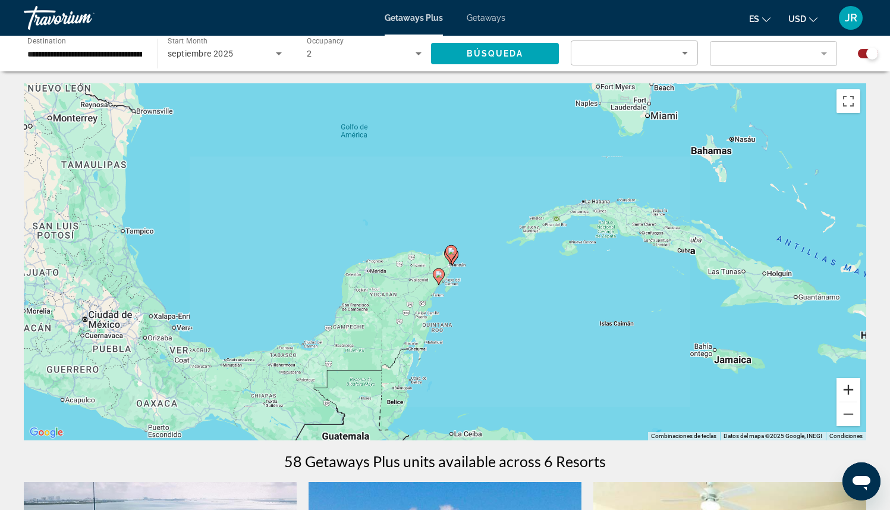
click at [852, 388] on button "Acercar" at bounding box center [849, 390] width 24 height 24
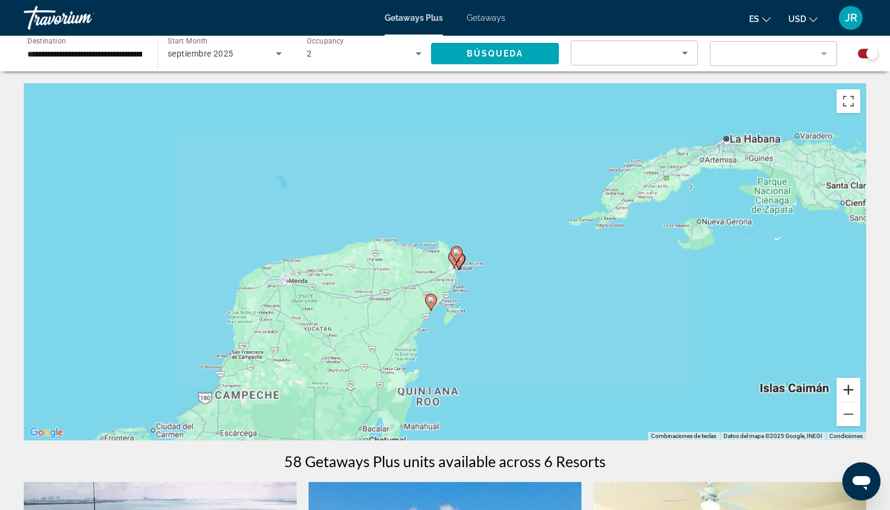
click at [852, 388] on button "Acercar" at bounding box center [849, 390] width 24 height 24
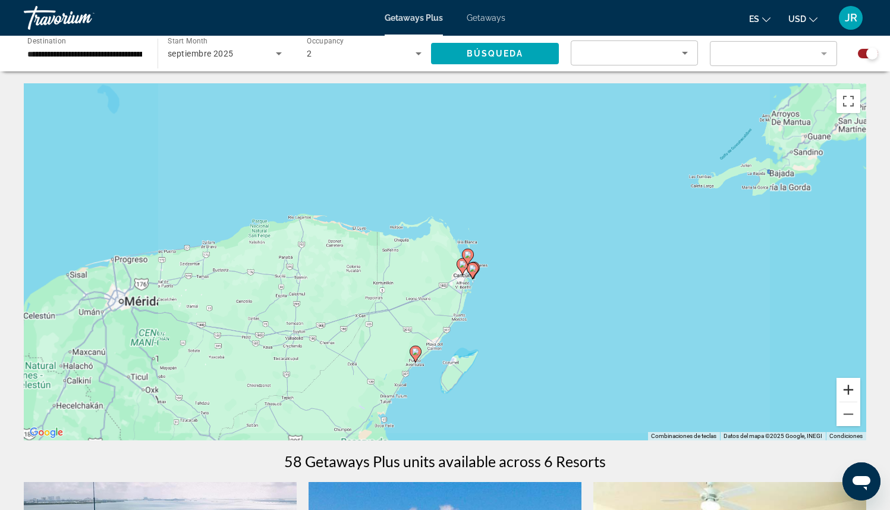
click at [852, 388] on button "Acercar" at bounding box center [849, 390] width 24 height 24
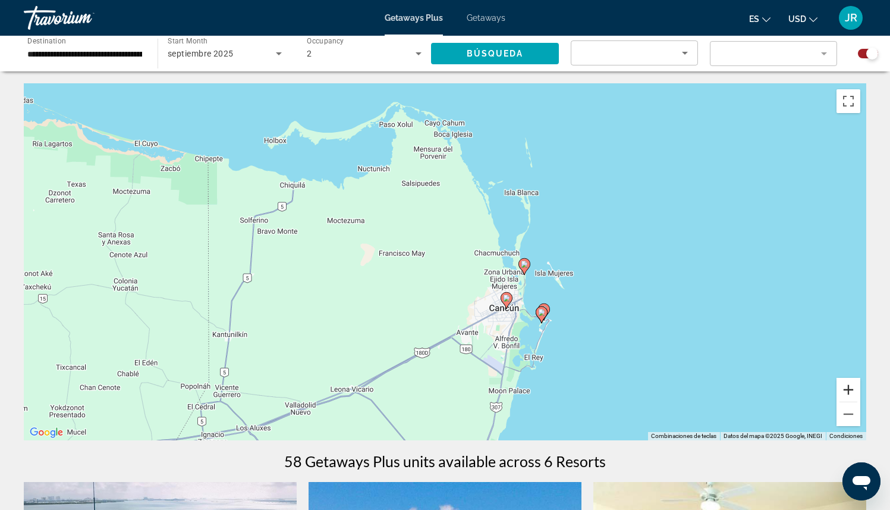
click at [849, 387] on button "Acercar" at bounding box center [849, 390] width 24 height 24
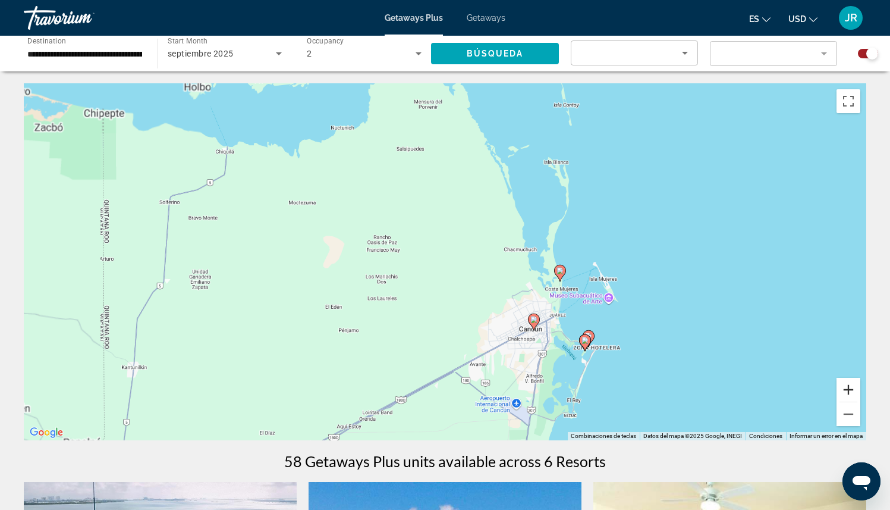
click at [851, 387] on button "Acercar" at bounding box center [849, 390] width 24 height 24
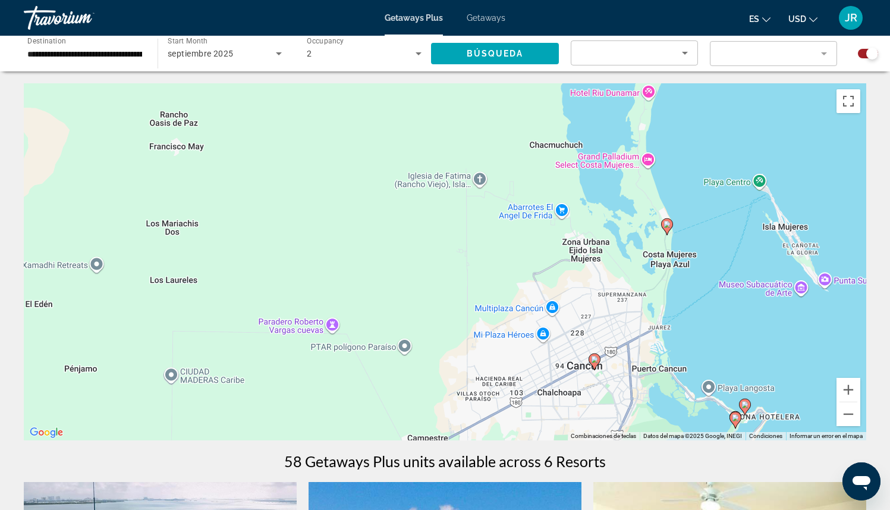
drag, startPoint x: 703, startPoint y: 337, endPoint x: 591, endPoint y: 242, distance: 147.3
click at [591, 242] on div "Para activar la función de arrastrar con el teclado, presiona Alt + Intro. Una …" at bounding box center [445, 261] width 843 height 357
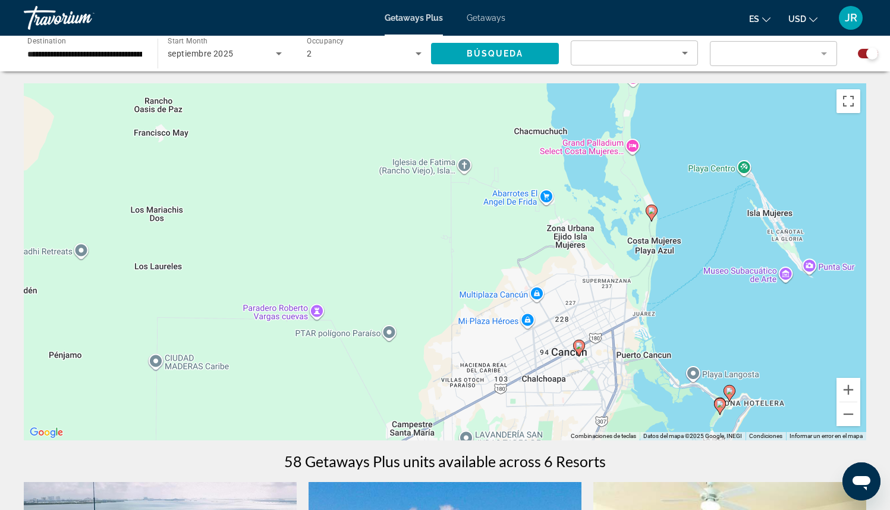
drag, startPoint x: 626, startPoint y: 300, endPoint x: 436, endPoint y: 140, distance: 249.0
click at [437, 140] on div "Para activar la función de arrastrar con el teclado, presiona Alt + Intro. Una …" at bounding box center [445, 261] width 843 height 357
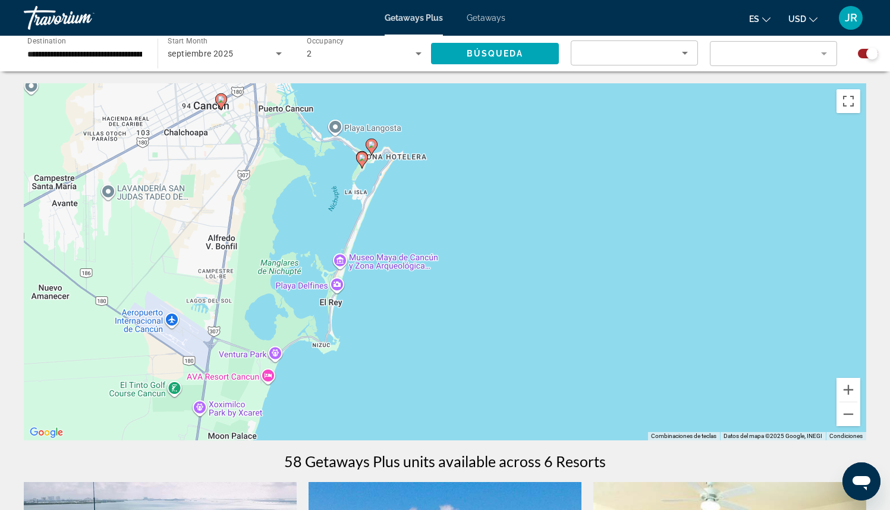
drag, startPoint x: 429, startPoint y: 156, endPoint x: 442, endPoint y: 236, distance: 81.4
click at [442, 237] on div "Para activar la función de arrastrar con el teclado, presiona Alt + Intro. Una …" at bounding box center [445, 261] width 843 height 357
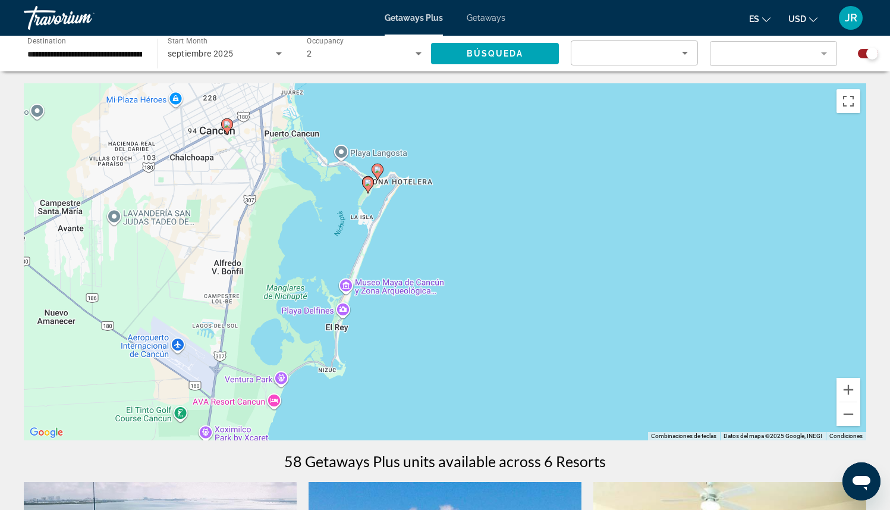
click at [379, 172] on image "Main content" at bounding box center [377, 169] width 7 height 7
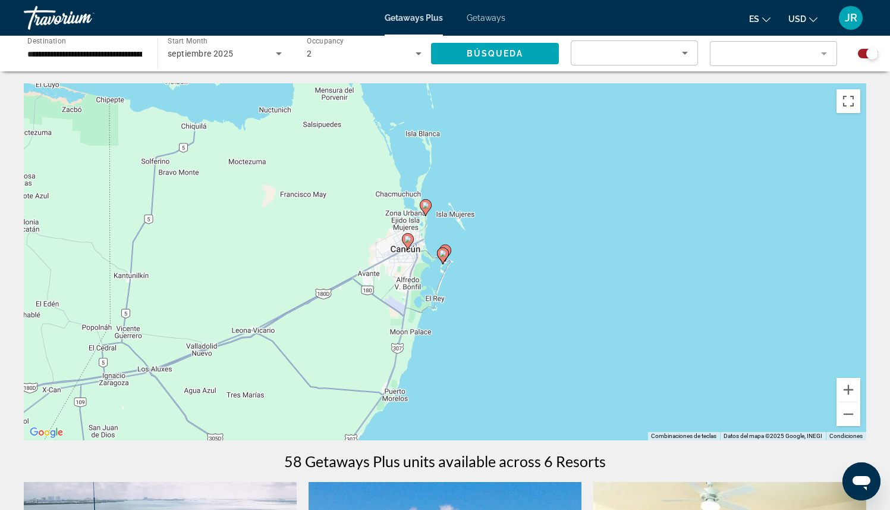
click at [443, 254] on image "Main content" at bounding box center [443, 253] width 7 height 7
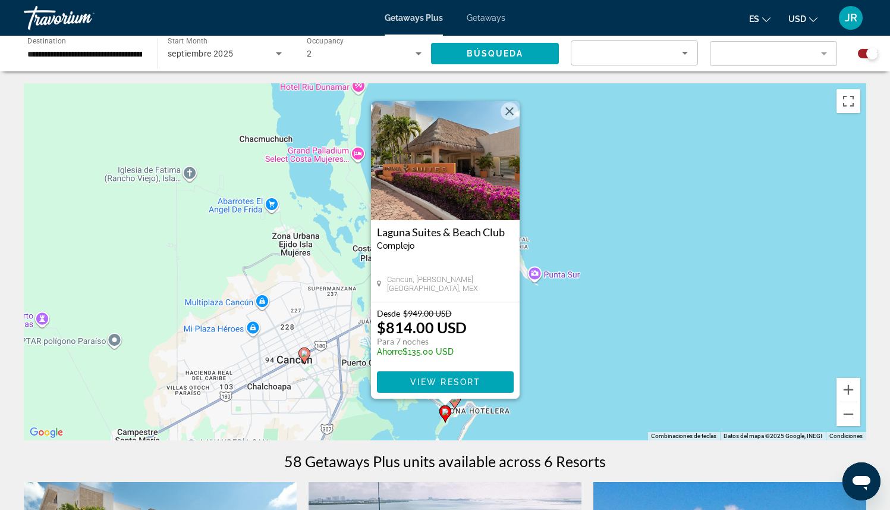
click at [564, 379] on div "Para activar la función de arrastrar con el teclado, presiona Alt + Intro. Una …" at bounding box center [445, 261] width 843 height 357
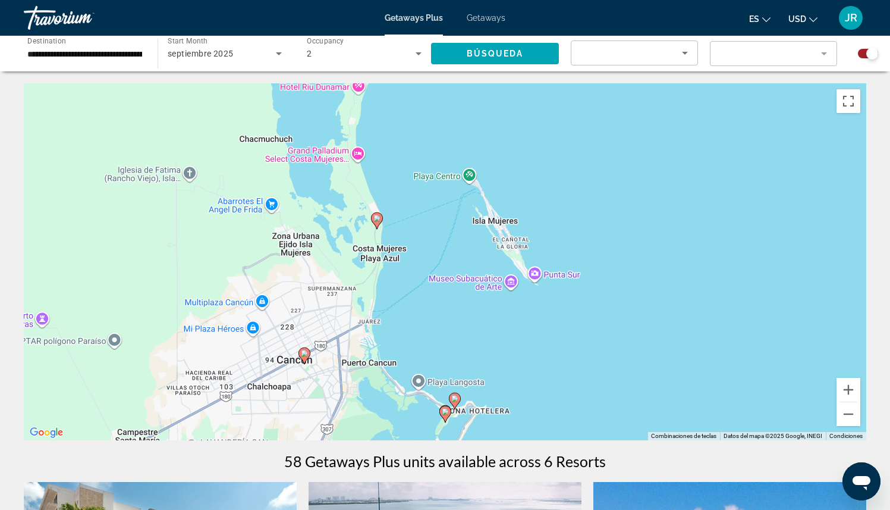
click at [457, 399] on image "Main content" at bounding box center [454, 398] width 7 height 7
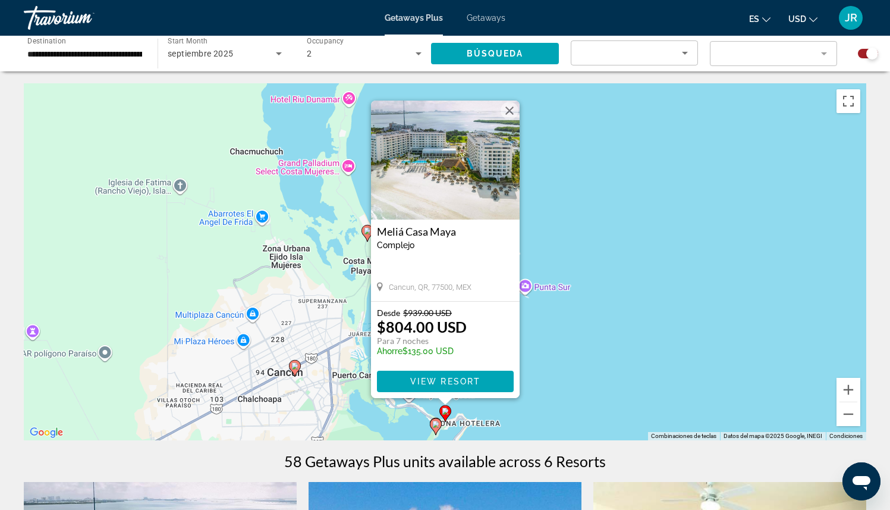
click at [563, 380] on div "Para activar la función de arrastrar con el teclado, presiona Alt + Intro. Una …" at bounding box center [445, 261] width 843 height 357
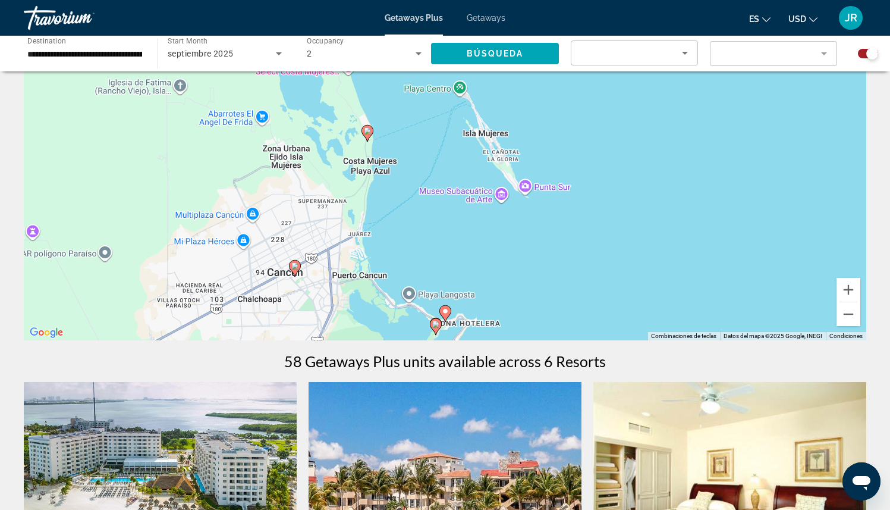
scroll to position [105, 0]
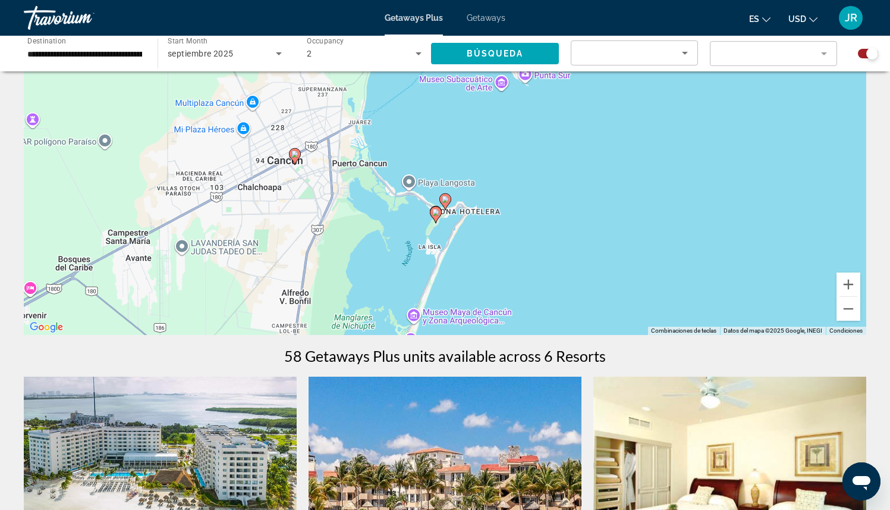
drag, startPoint x: 582, startPoint y: 287, endPoint x: 595, endPoint y: 54, distance: 233.6
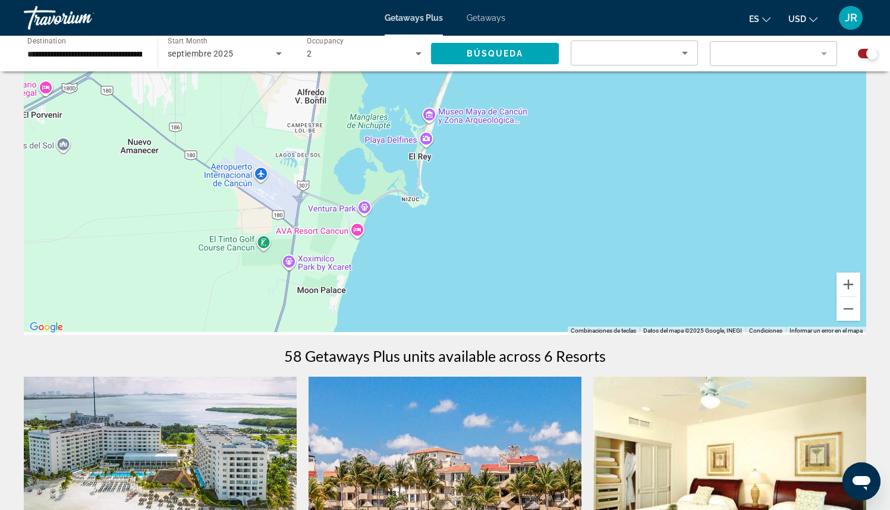
drag, startPoint x: 510, startPoint y: 146, endPoint x: 510, endPoint y: 70, distance: 75.5
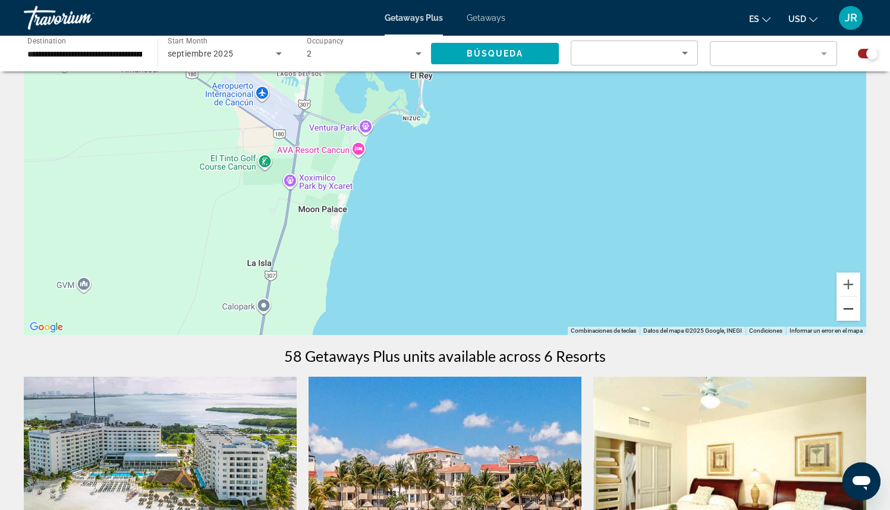
click at [850, 306] on button "Alejar" at bounding box center [849, 309] width 24 height 24
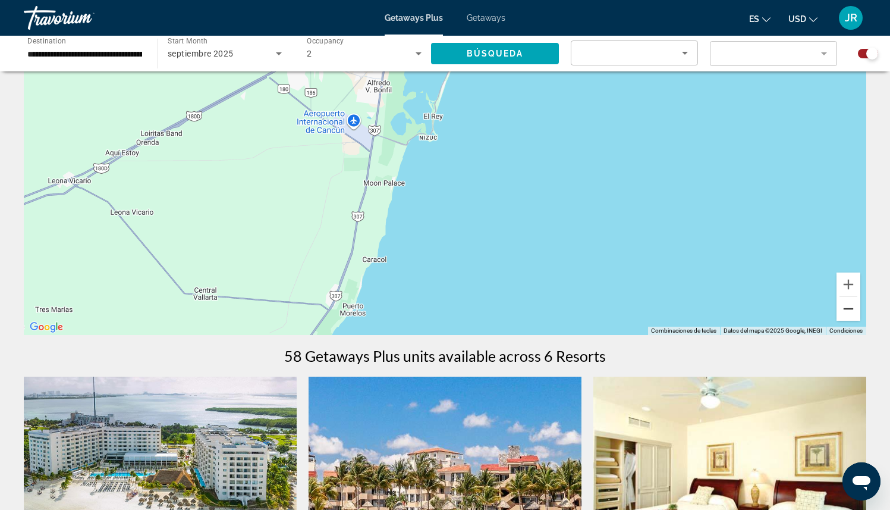
click at [849, 318] on button "Alejar" at bounding box center [849, 309] width 24 height 24
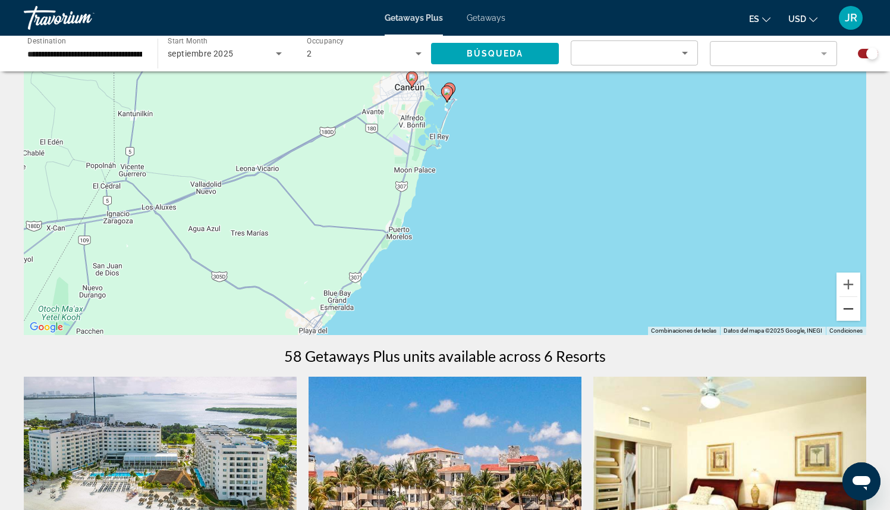
click at [845, 311] on button "Alejar" at bounding box center [849, 309] width 24 height 24
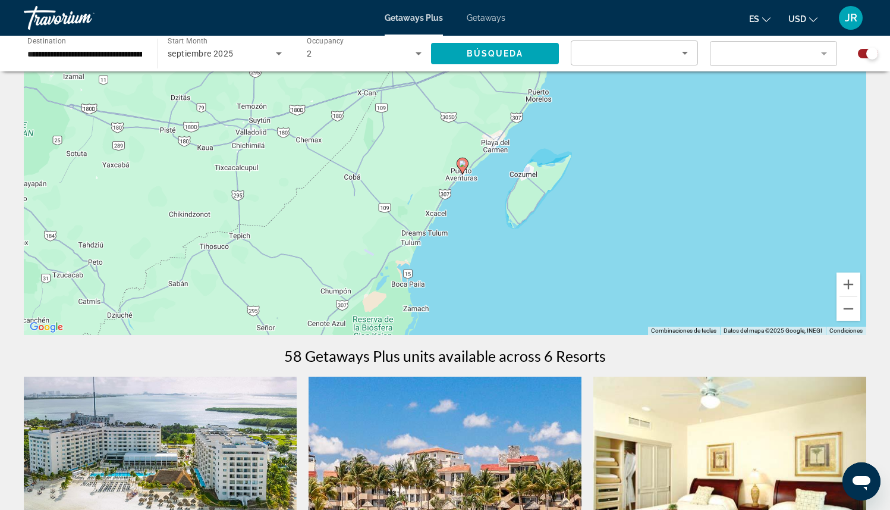
drag, startPoint x: 359, startPoint y: 274, endPoint x: 479, endPoint y: 174, distance: 155.8
click at [479, 174] on div "Para activar la función de arrastrar con el teclado, presiona Alt + Intro. Una …" at bounding box center [445, 156] width 843 height 357
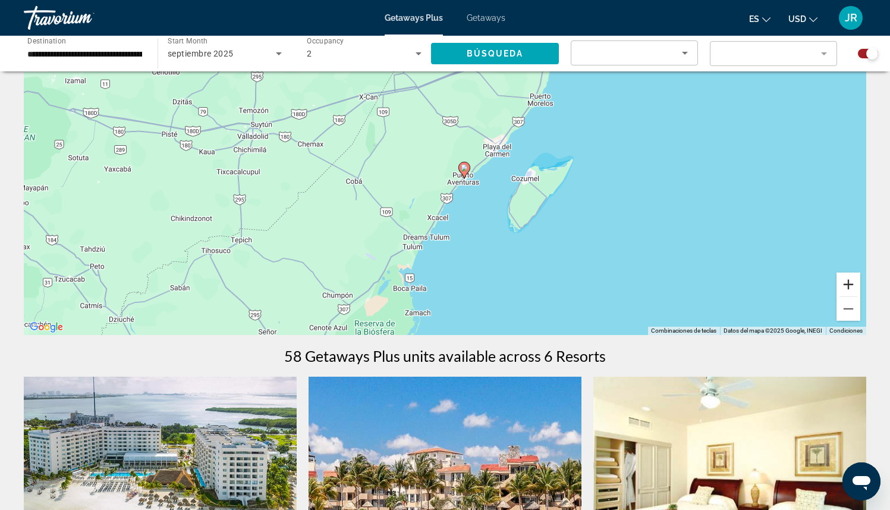
click at [850, 287] on button "Acercar" at bounding box center [849, 284] width 24 height 24
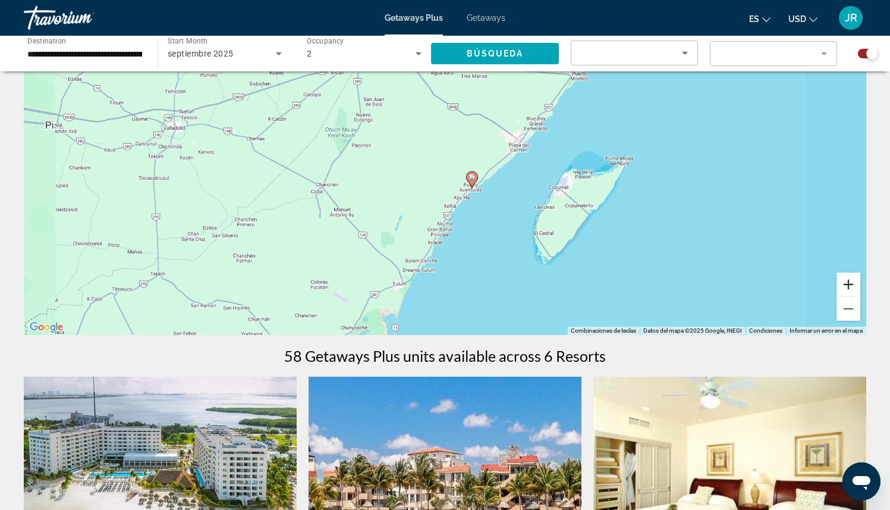
click at [850, 287] on button "Acercar" at bounding box center [849, 284] width 24 height 24
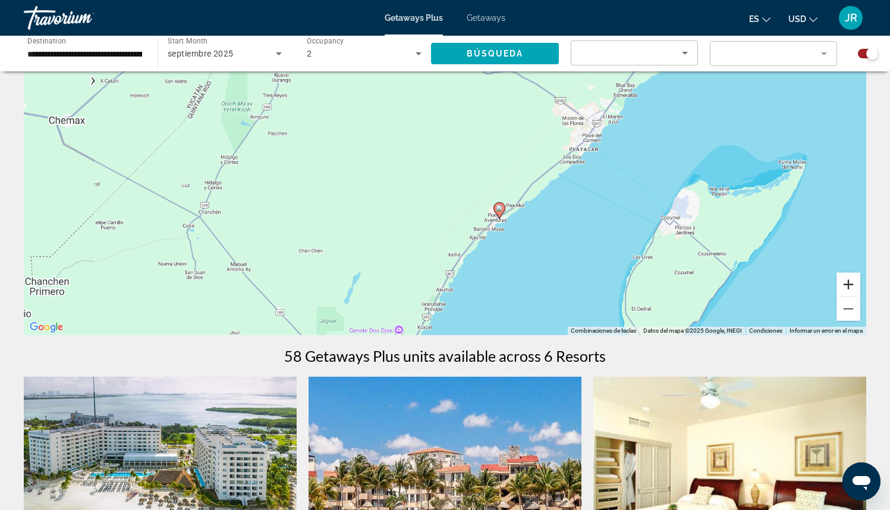
click at [850, 287] on button "Acercar" at bounding box center [849, 284] width 24 height 24
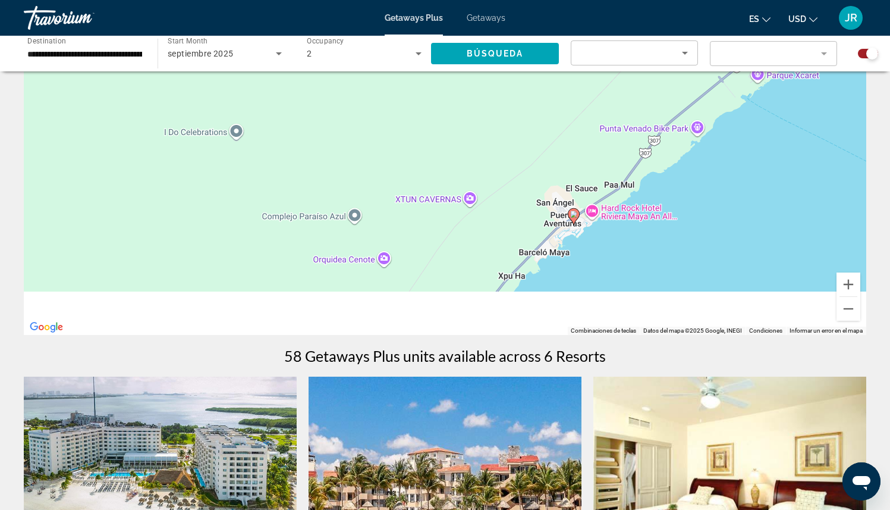
drag, startPoint x: 657, startPoint y: 272, endPoint x: 628, endPoint y: 136, distance: 138.8
click at [628, 136] on div "Para activar la función de arrastrar con el teclado, presiona Alt + Intro. Una …" at bounding box center [445, 156] width 843 height 357
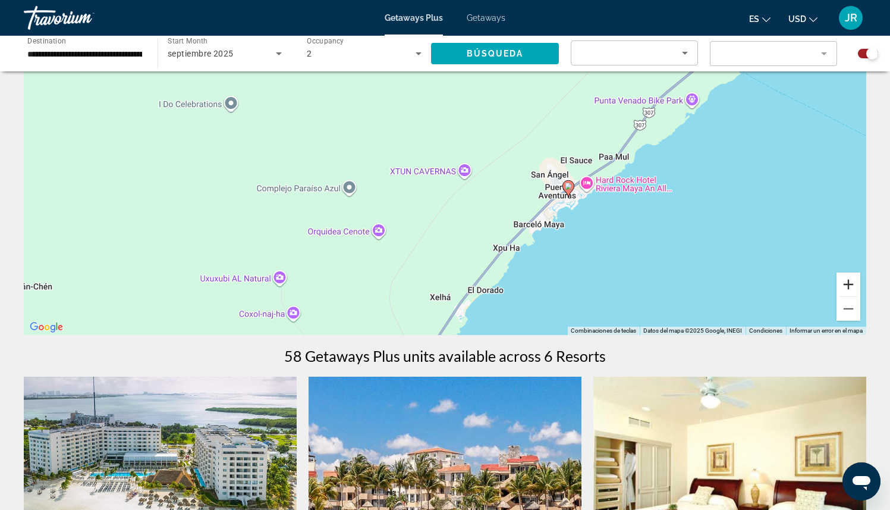
click at [848, 288] on button "Acercar" at bounding box center [849, 284] width 24 height 24
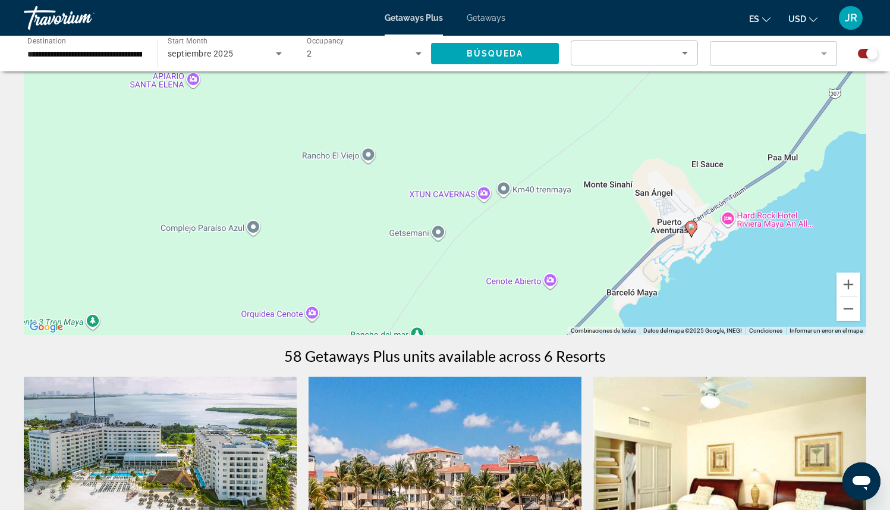
click at [692, 233] on icon "Main content" at bounding box center [691, 228] width 11 height 15
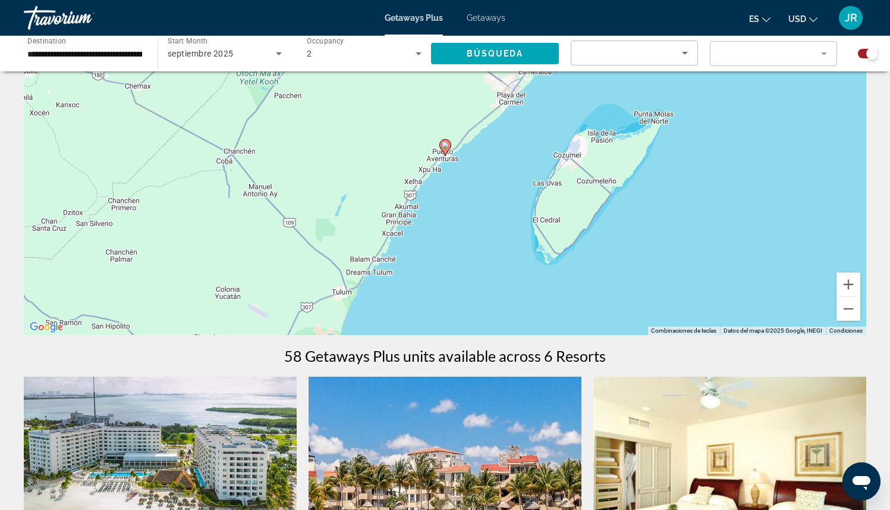
click at [446, 144] on image "Main content" at bounding box center [445, 145] width 7 height 7
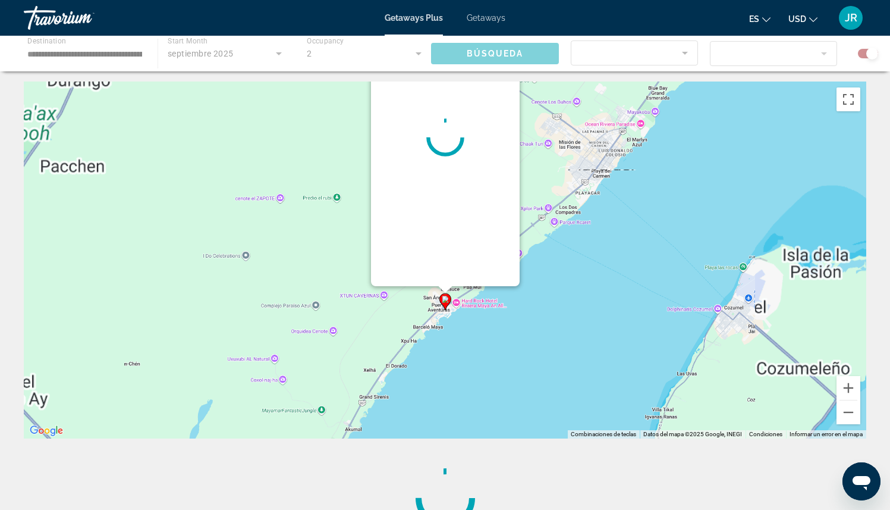
scroll to position [0, 0]
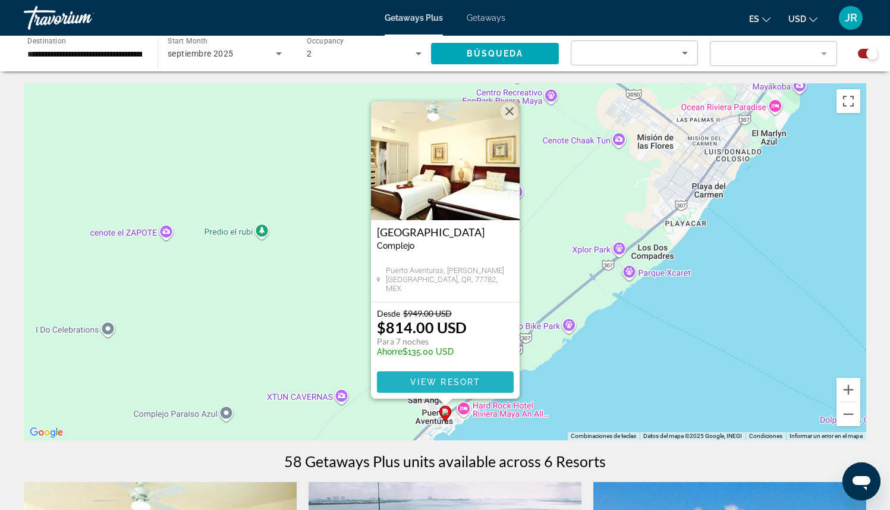
click at [484, 378] on span "Main content" at bounding box center [445, 382] width 137 height 29
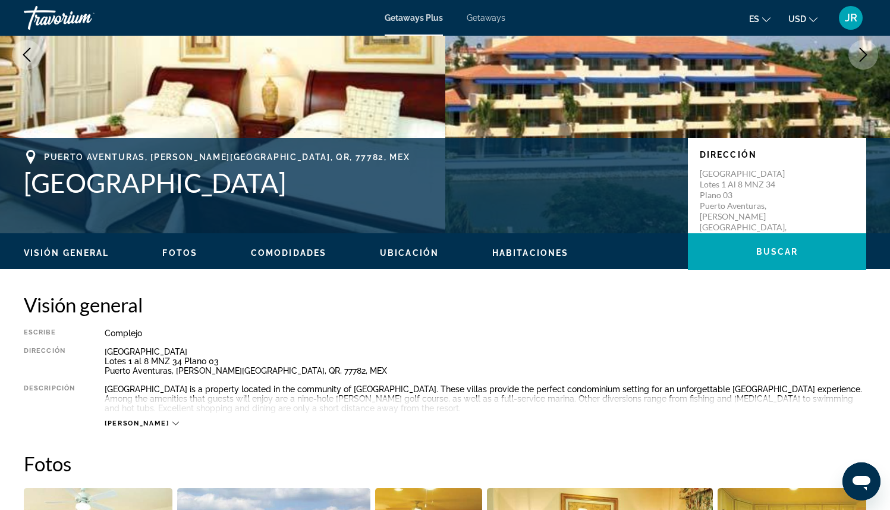
scroll to position [171, 0]
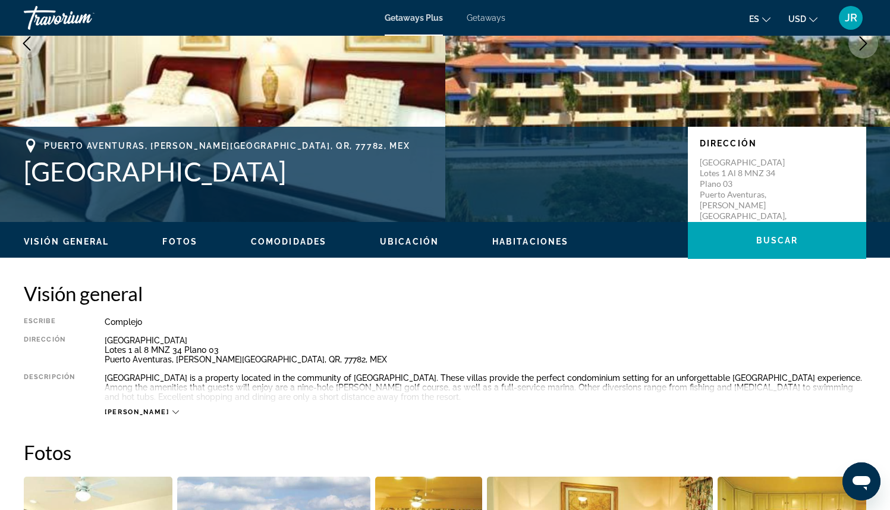
click at [122, 407] on button "[PERSON_NAME]" at bounding box center [142, 411] width 74 height 9
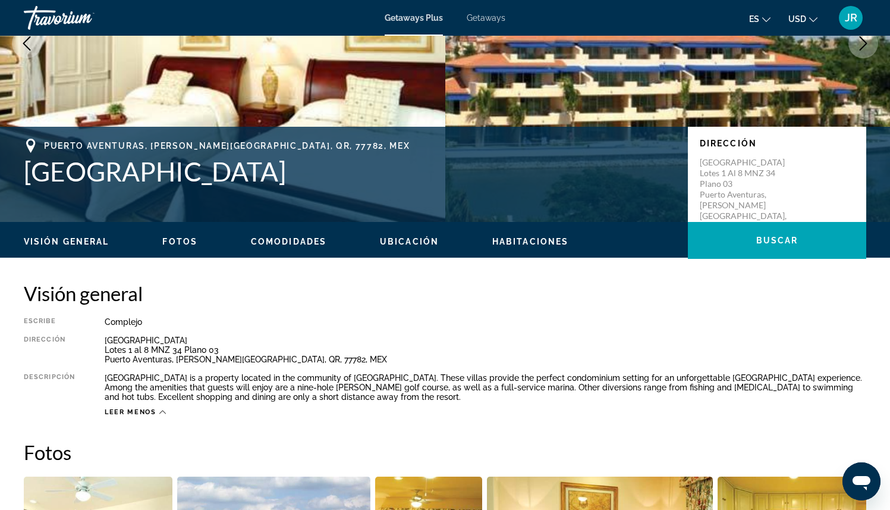
drag, startPoint x: 798, startPoint y: 24, endPoint x: 763, endPoint y: 29, distance: 35.4
click at [763, 29] on div "es English Español Français Italiano Português русский USD USD ($) MXN (Mex$) C…" at bounding box center [691, 17] width 349 height 25
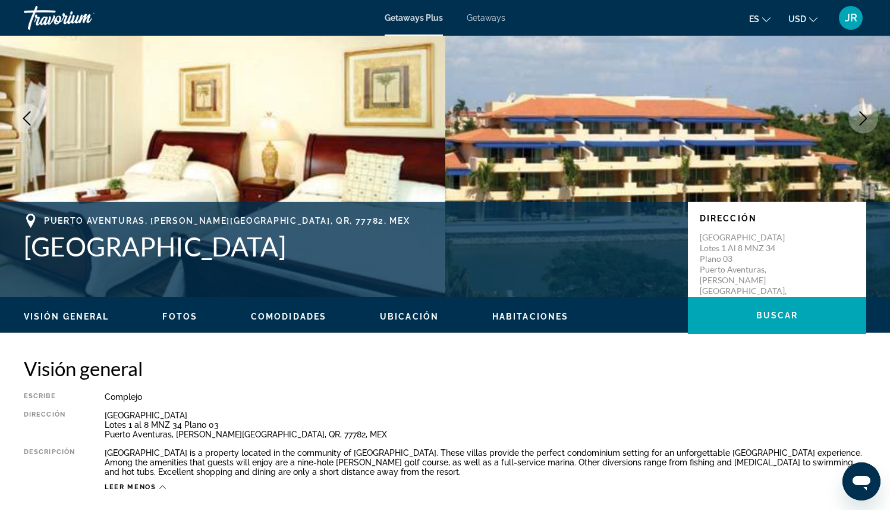
scroll to position [0, 0]
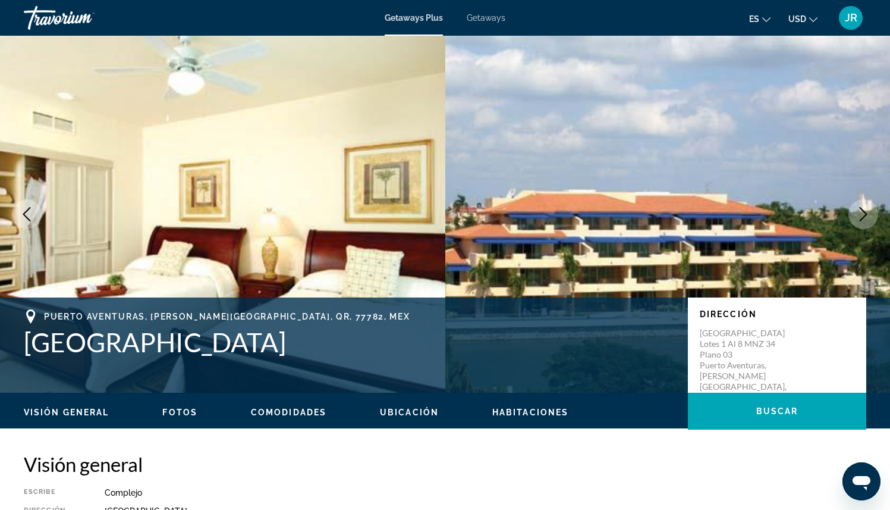
click at [484, 23] on div "Getaways Plus Getaways es English Español Français Italiano Português русский U…" at bounding box center [445, 17] width 890 height 31
click at [485, 17] on span "Getaways" at bounding box center [486, 18] width 39 height 10
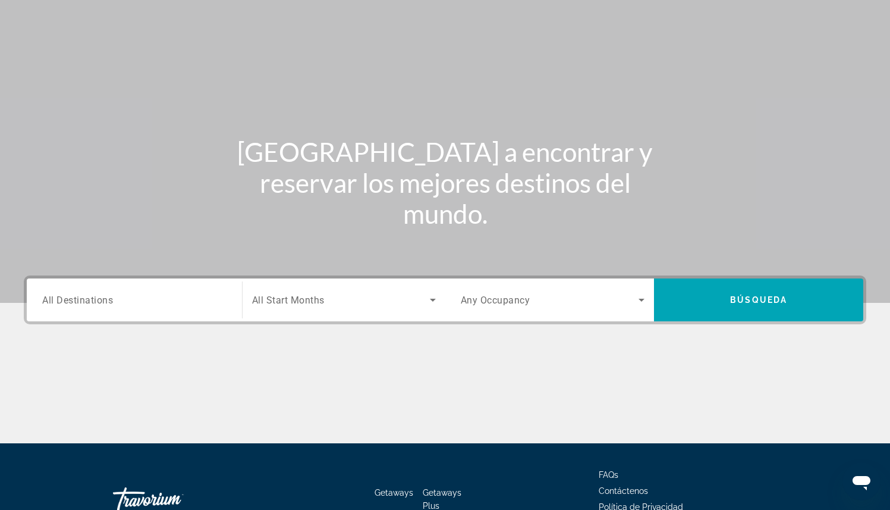
scroll to position [55, 0]
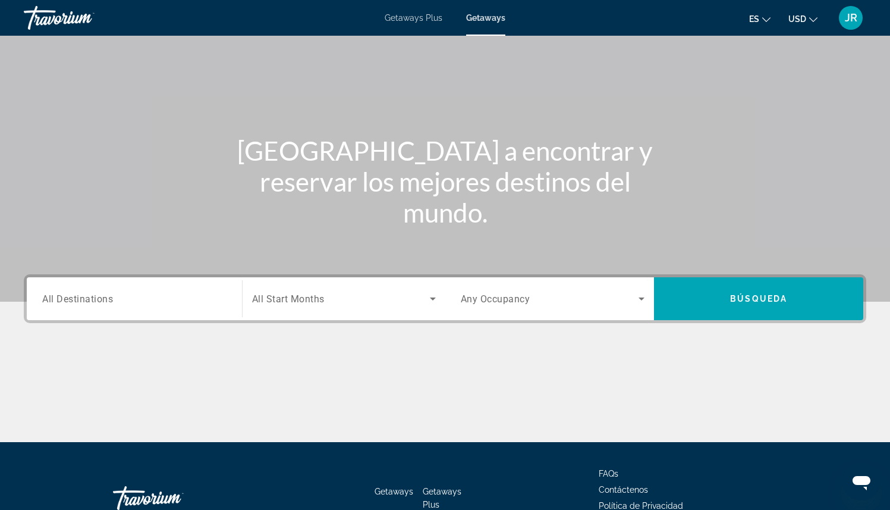
click at [193, 306] on div "Search widget" at bounding box center [134, 299] width 184 height 34
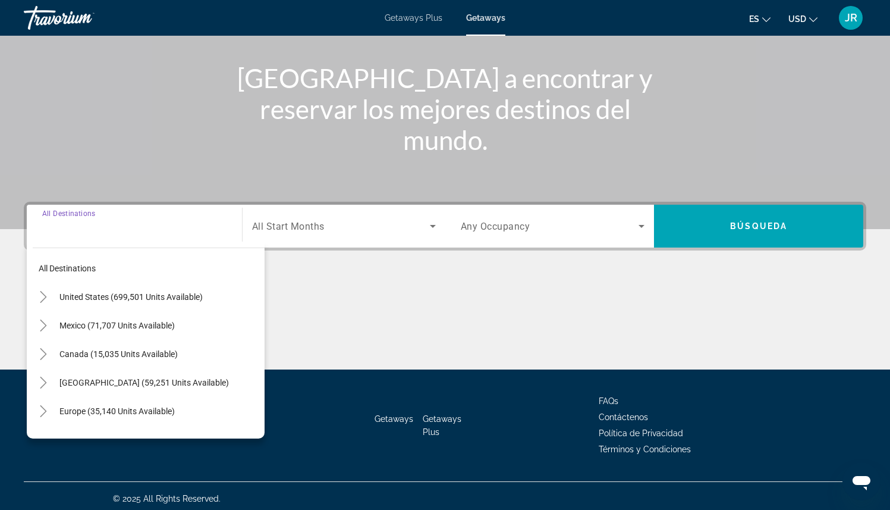
scroll to position [133, 0]
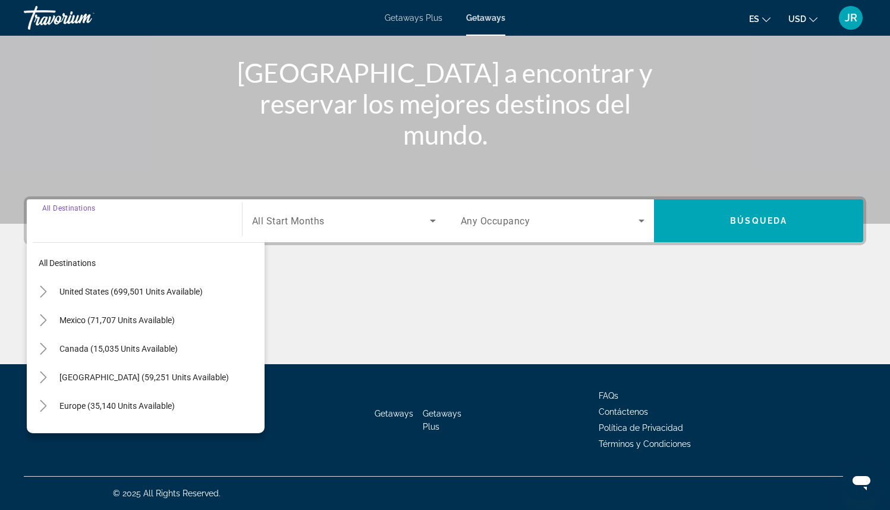
click at [113, 212] on div "Search widget" at bounding box center [134, 221] width 184 height 34
click at [76, 209] on div "Destination All Destinations" at bounding box center [134, 221] width 184 height 34
click at [71, 228] on div "Search widget" at bounding box center [134, 221] width 184 height 34
click at [42, 321] on icon "Toggle Mexico (71,707 units available)" at bounding box center [43, 320] width 12 height 12
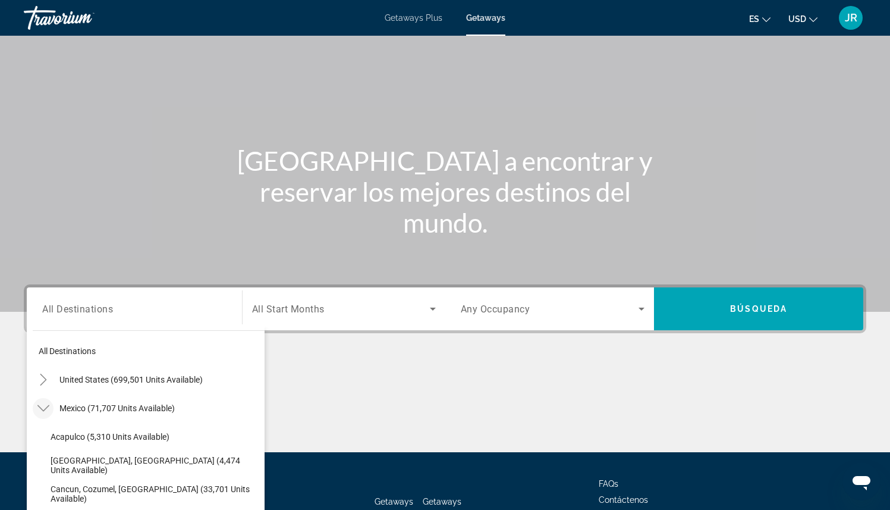
scroll to position [0, 0]
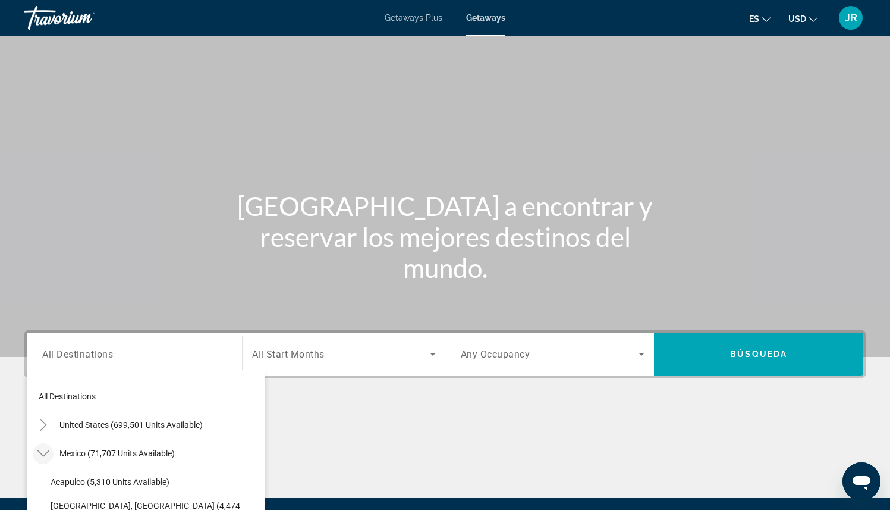
click at [70, 14] on div "Travorium" at bounding box center [83, 17] width 119 height 31
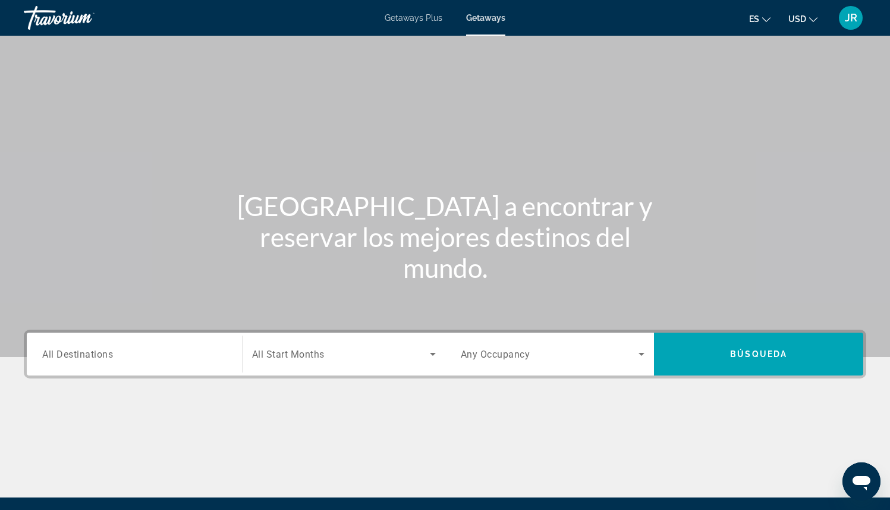
click at [70, 19] on div "Travorium" at bounding box center [83, 17] width 119 height 31
click at [161, 356] on input "Destination All Destinations" at bounding box center [134, 354] width 184 height 14
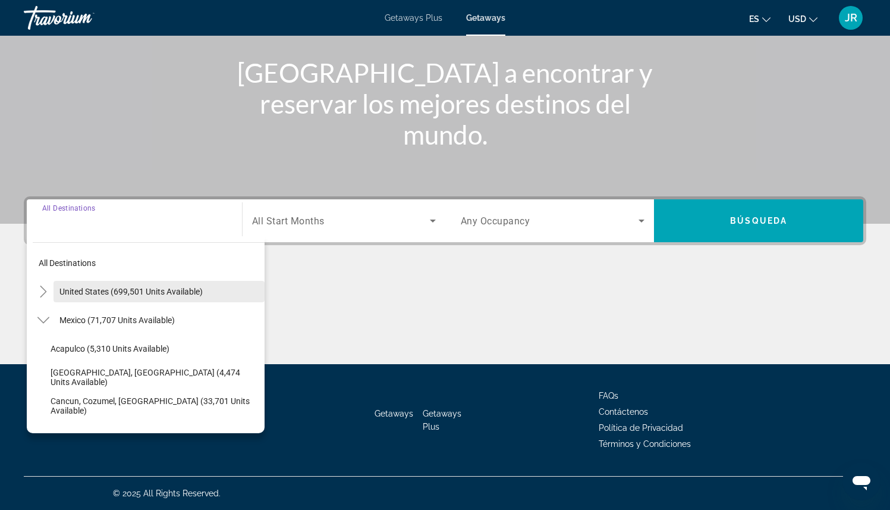
click at [54, 286] on span "Search widget" at bounding box center [159, 291] width 211 height 29
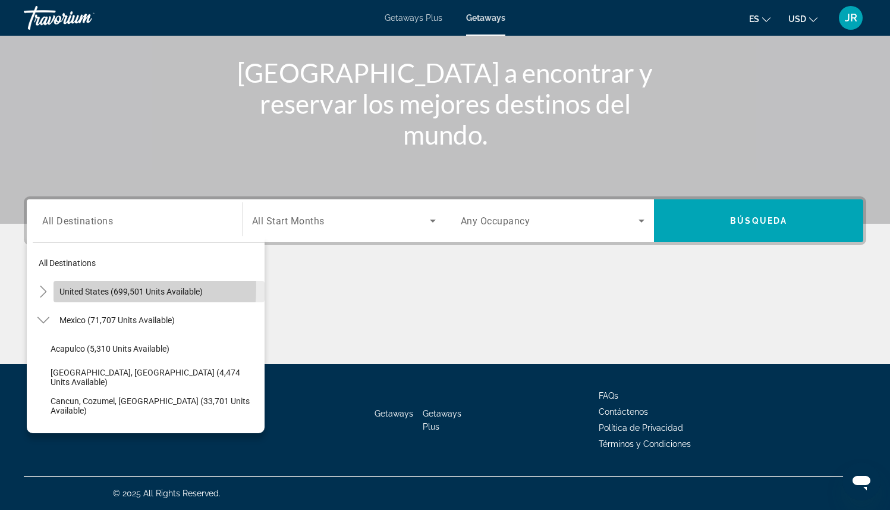
type input "**********"
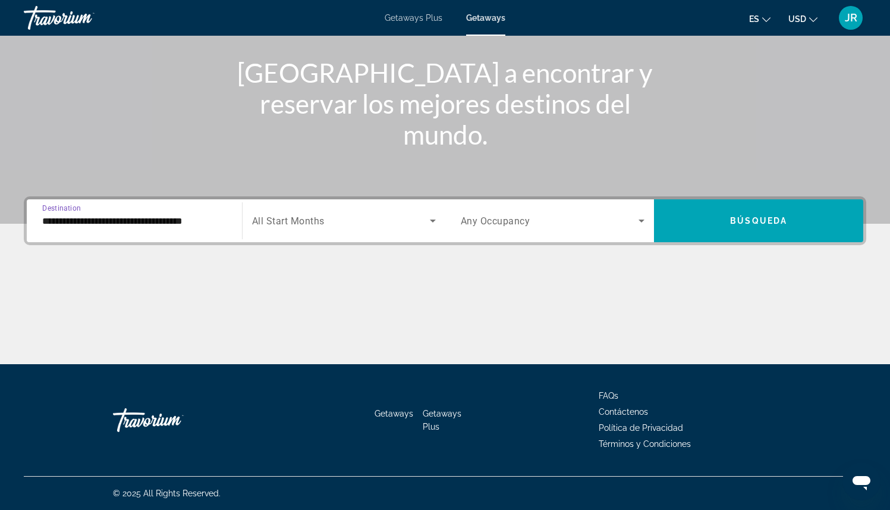
click at [73, 227] on input "**********" at bounding box center [134, 221] width 184 height 14
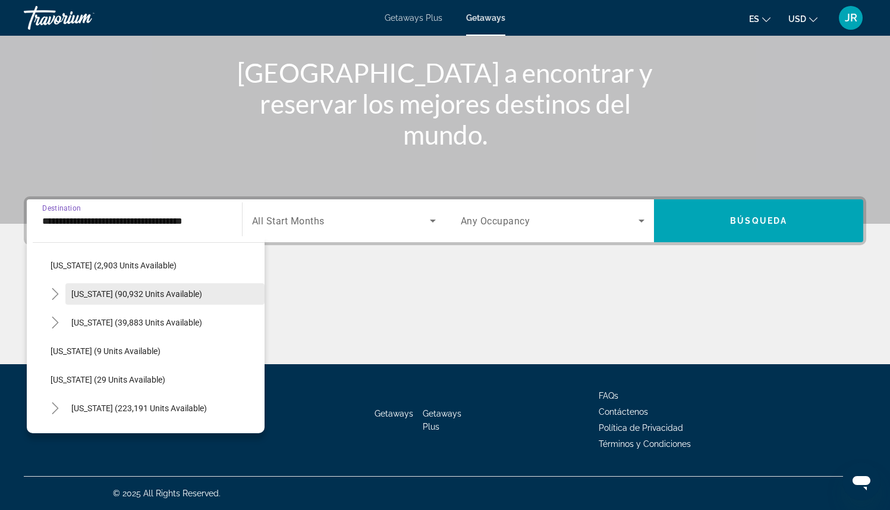
scroll to position [85, 0]
click at [59, 317] on icon "Toggle Colorado (39,883 units available)" at bounding box center [55, 321] width 12 height 12
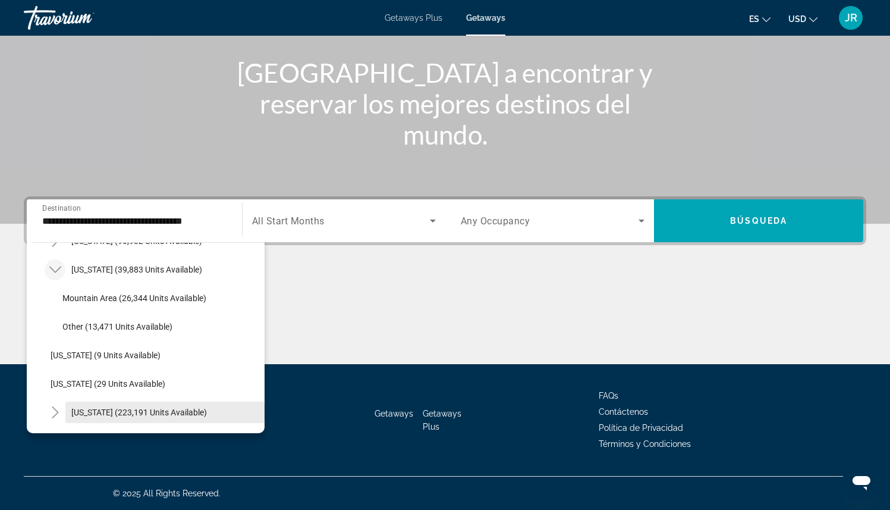
scroll to position [0, 0]
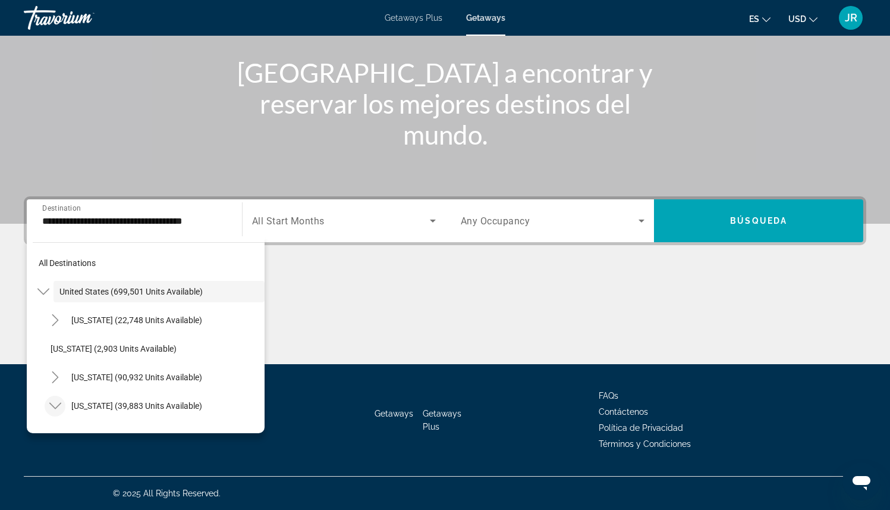
click at [115, 226] on input "**********" at bounding box center [134, 221] width 184 height 14
click at [327, 225] on span "Search widget" at bounding box center [341, 221] width 178 height 14
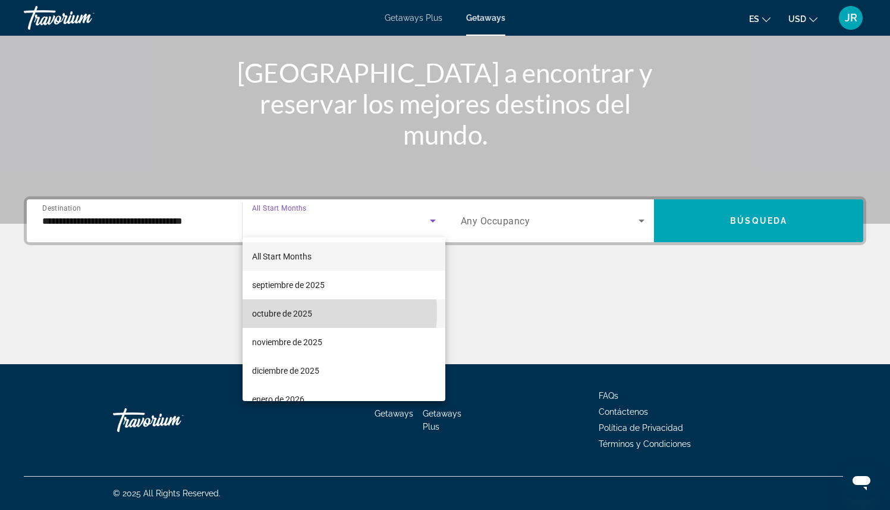
click at [294, 312] on span "octubre de 2025" at bounding box center [282, 313] width 60 height 14
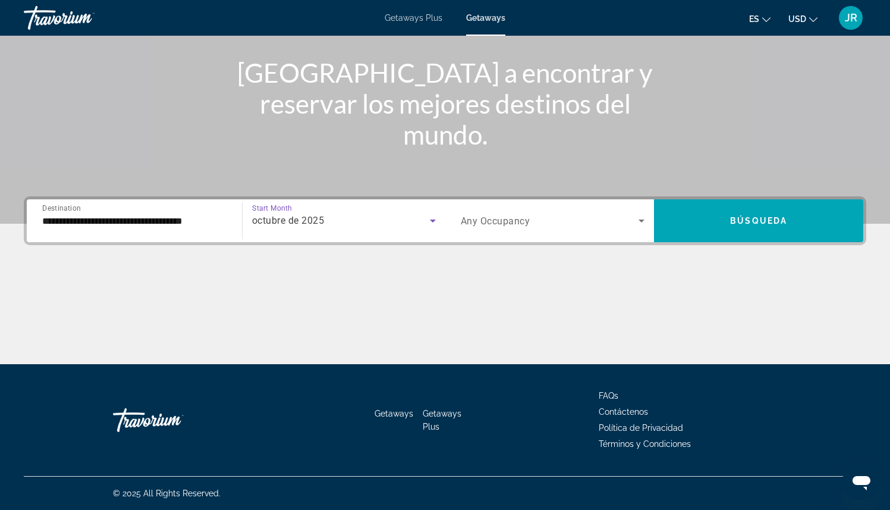
click at [162, 214] on input "**********" at bounding box center [134, 221] width 184 height 14
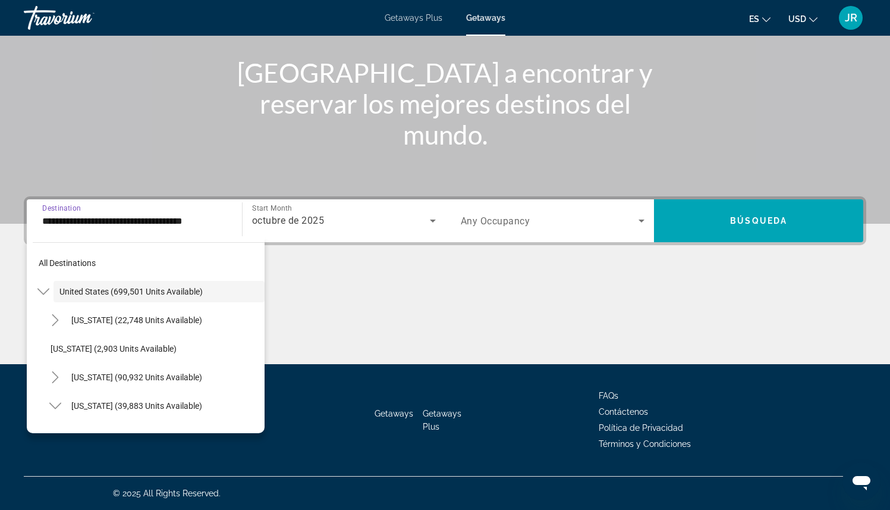
click at [310, 118] on h1 "[GEOGRAPHIC_DATA] a encontrar y reservar los mejores destinos del mundo." at bounding box center [445, 103] width 446 height 93
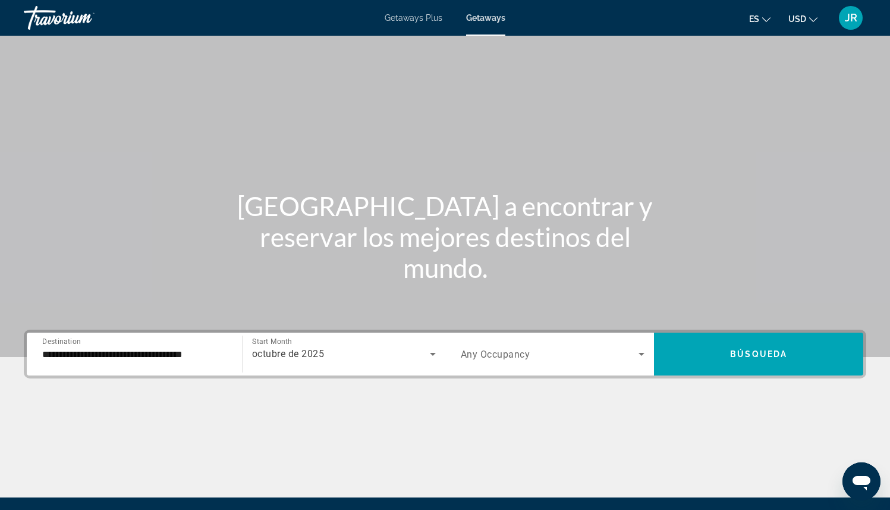
click at [54, 16] on div "Travorium" at bounding box center [83, 17] width 119 height 31
